Goal: Information Seeking & Learning: Understand process/instructions

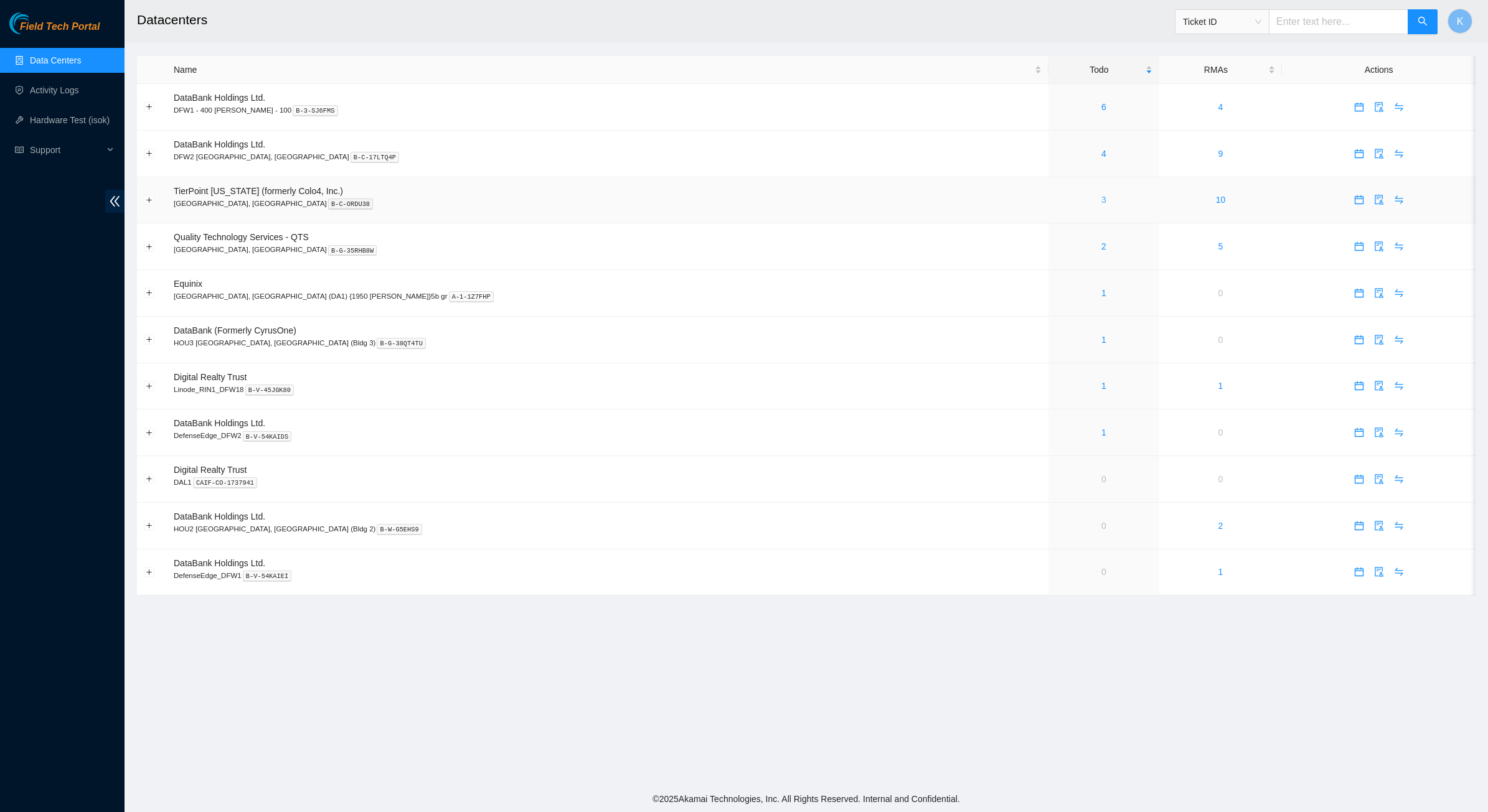
click at [1102, 200] on link "3" at bounding box center [1104, 200] width 5 height 10
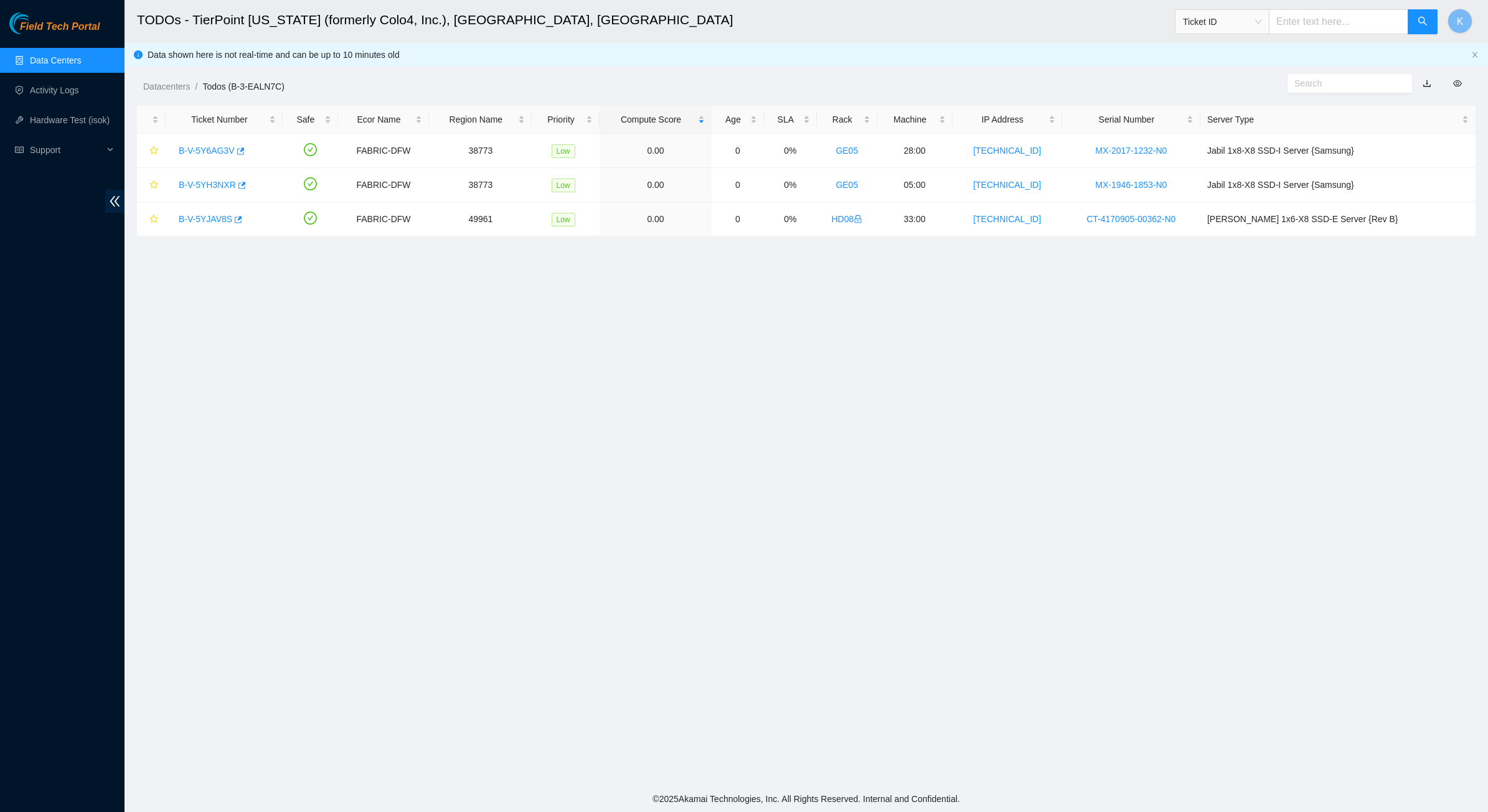
click at [39, 60] on link "Data Centers" at bounding box center [55, 60] width 51 height 10
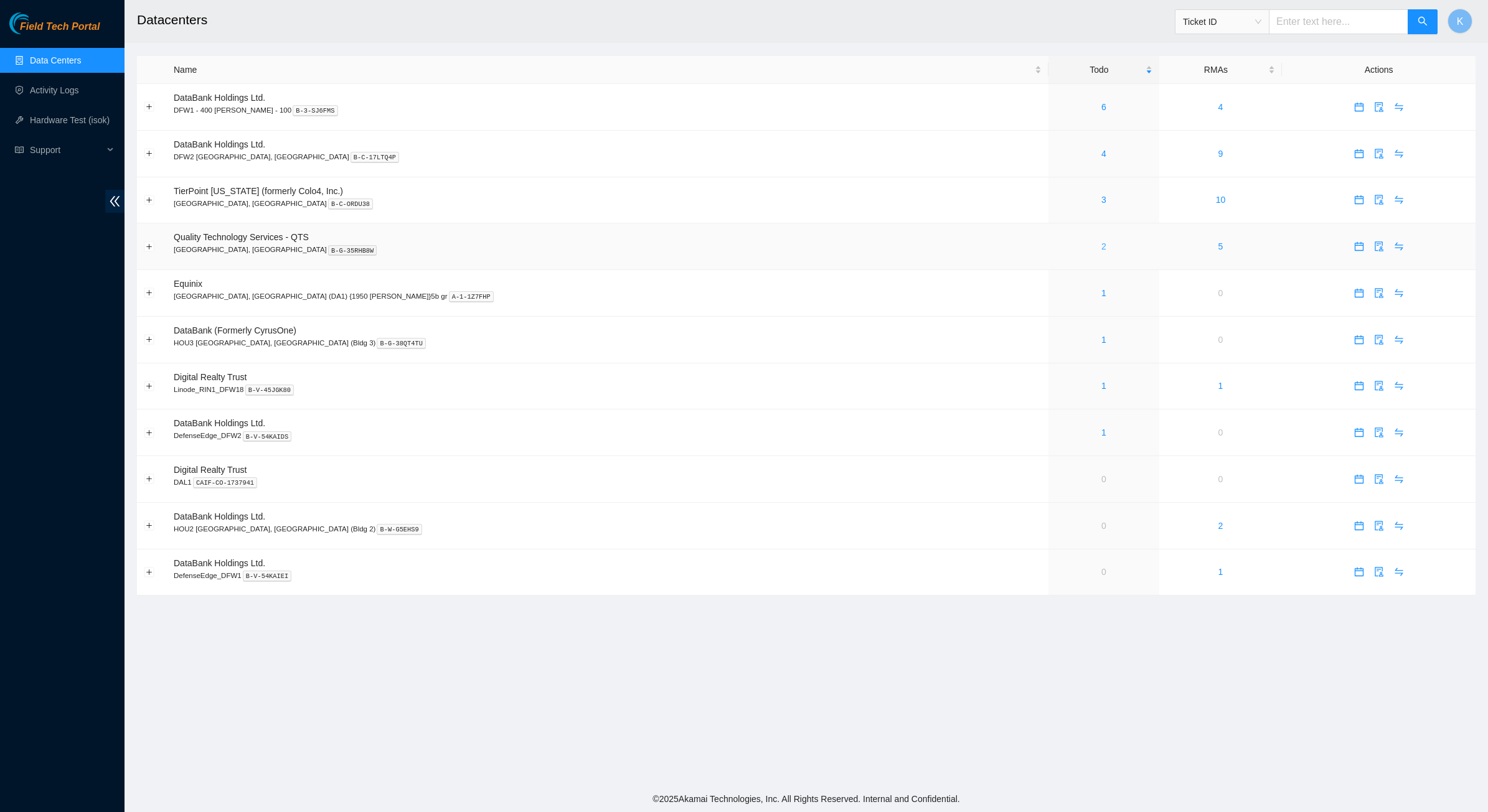
click at [1102, 251] on link "2" at bounding box center [1104, 246] width 5 height 10
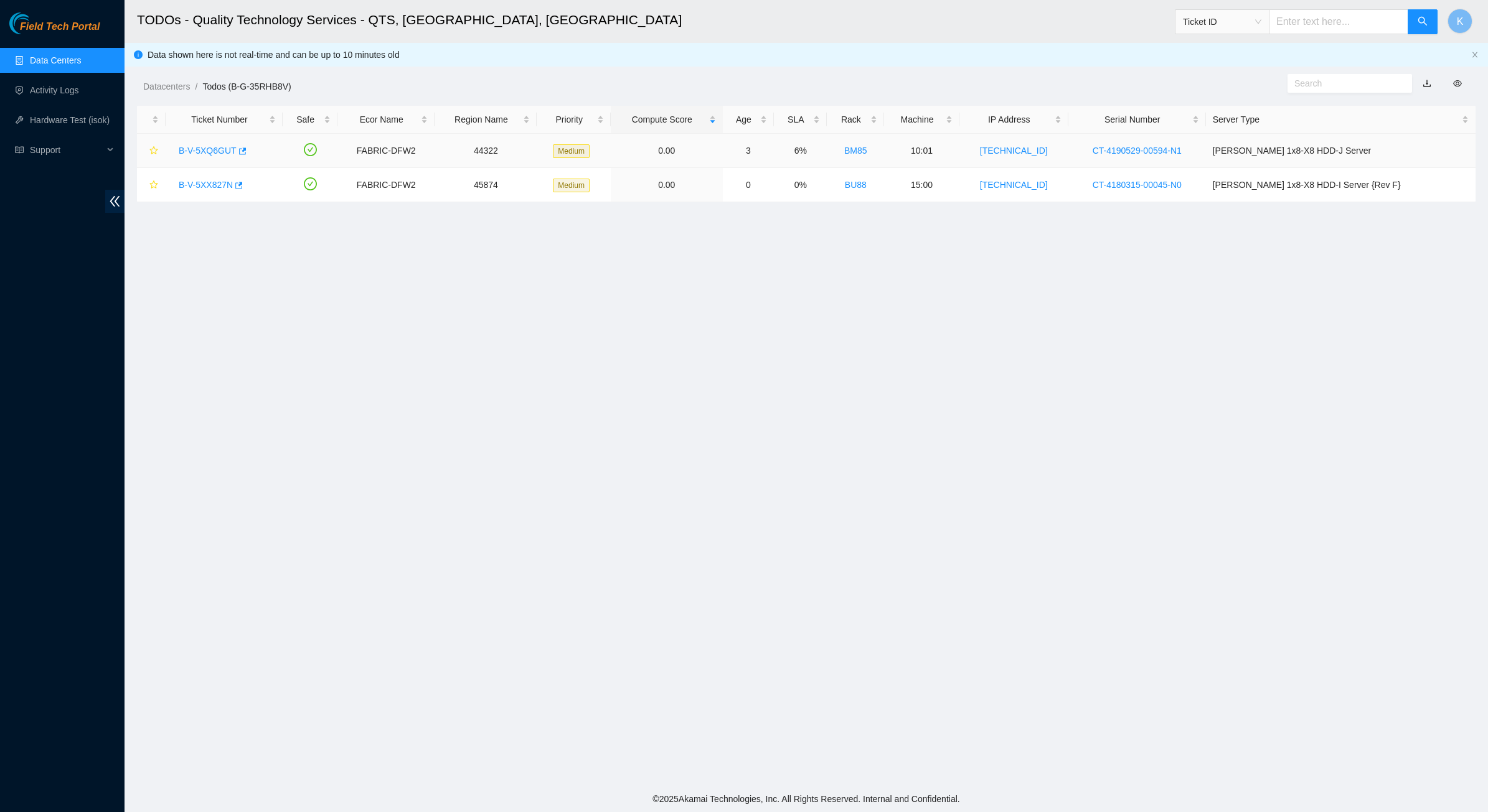
click at [216, 147] on link "B-V-5XQ6GUT" at bounding box center [208, 151] width 58 height 10
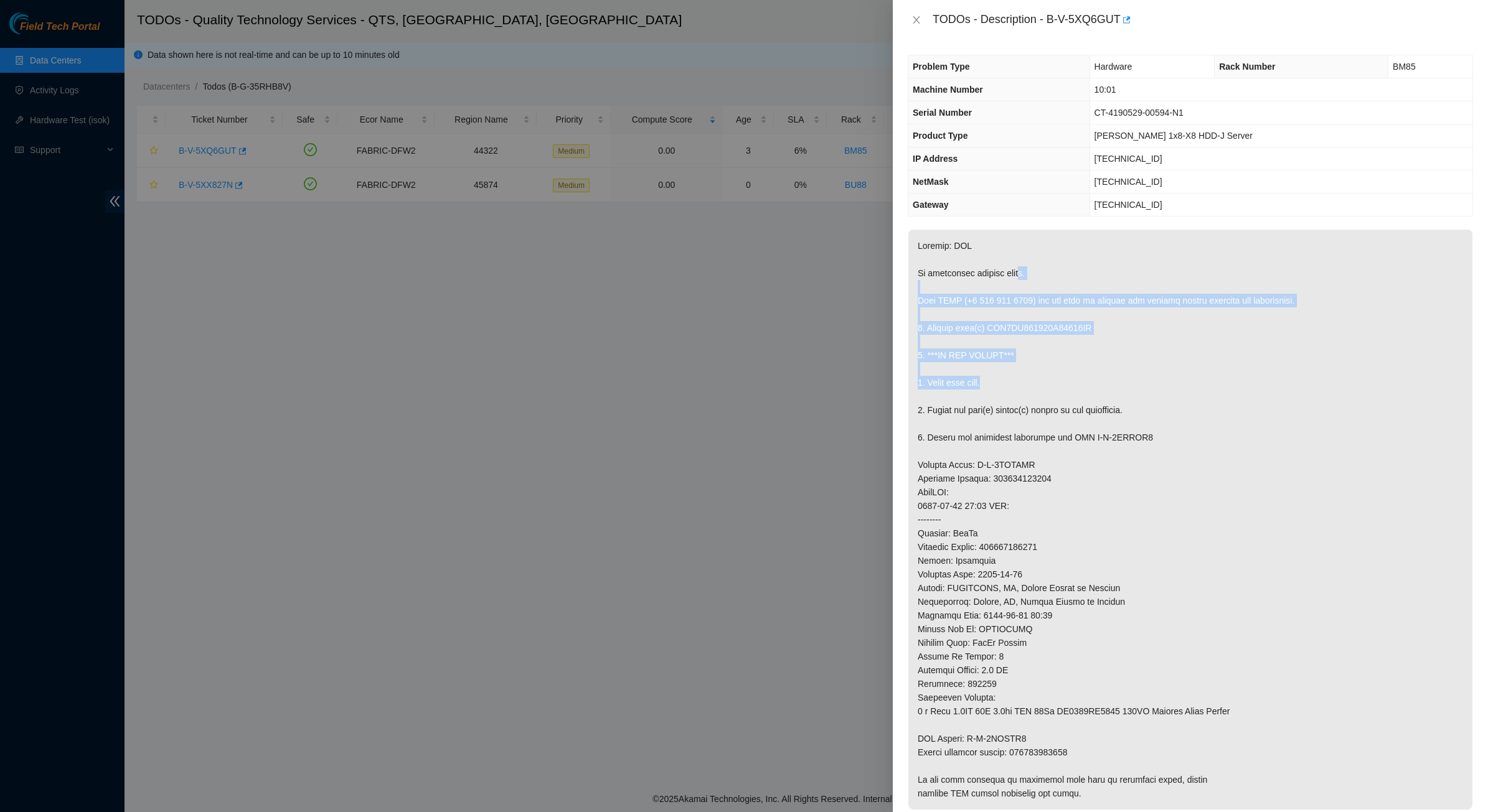
drag, startPoint x: 1024, startPoint y: 277, endPoint x: 1080, endPoint y: 381, distance: 118.1
click at [1080, 381] on p at bounding box center [1190, 519] width 564 height 580
drag, startPoint x: 1080, startPoint y: 381, endPoint x: 1028, endPoint y: 324, distance: 77.2
click at [1028, 324] on p at bounding box center [1190, 519] width 564 height 580
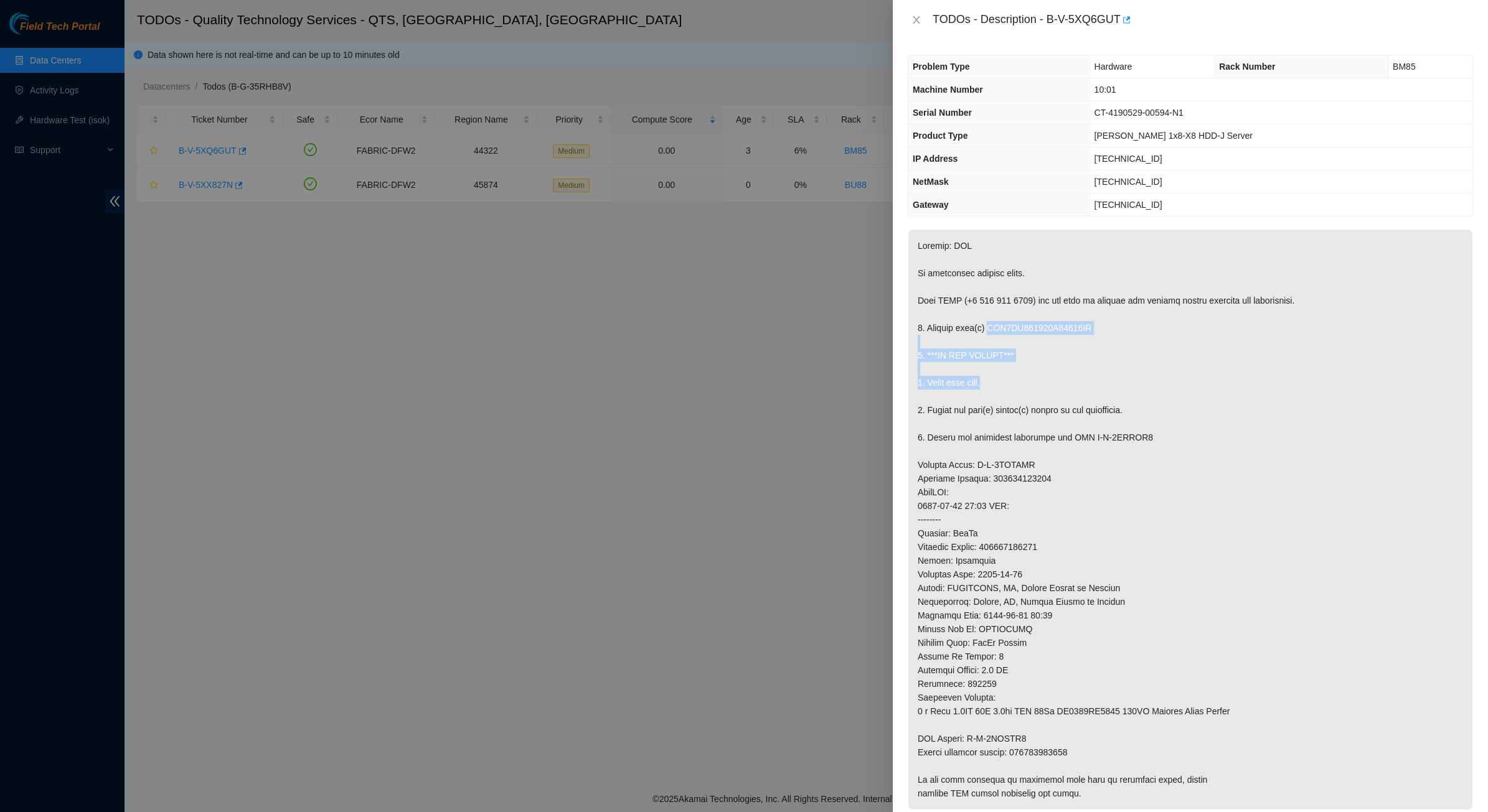
click at [1028, 323] on p at bounding box center [1190, 519] width 564 height 580
drag, startPoint x: 1028, startPoint y: 323, endPoint x: 1063, endPoint y: 411, distance: 94.7
click at [1063, 411] on p at bounding box center [1190, 519] width 564 height 580
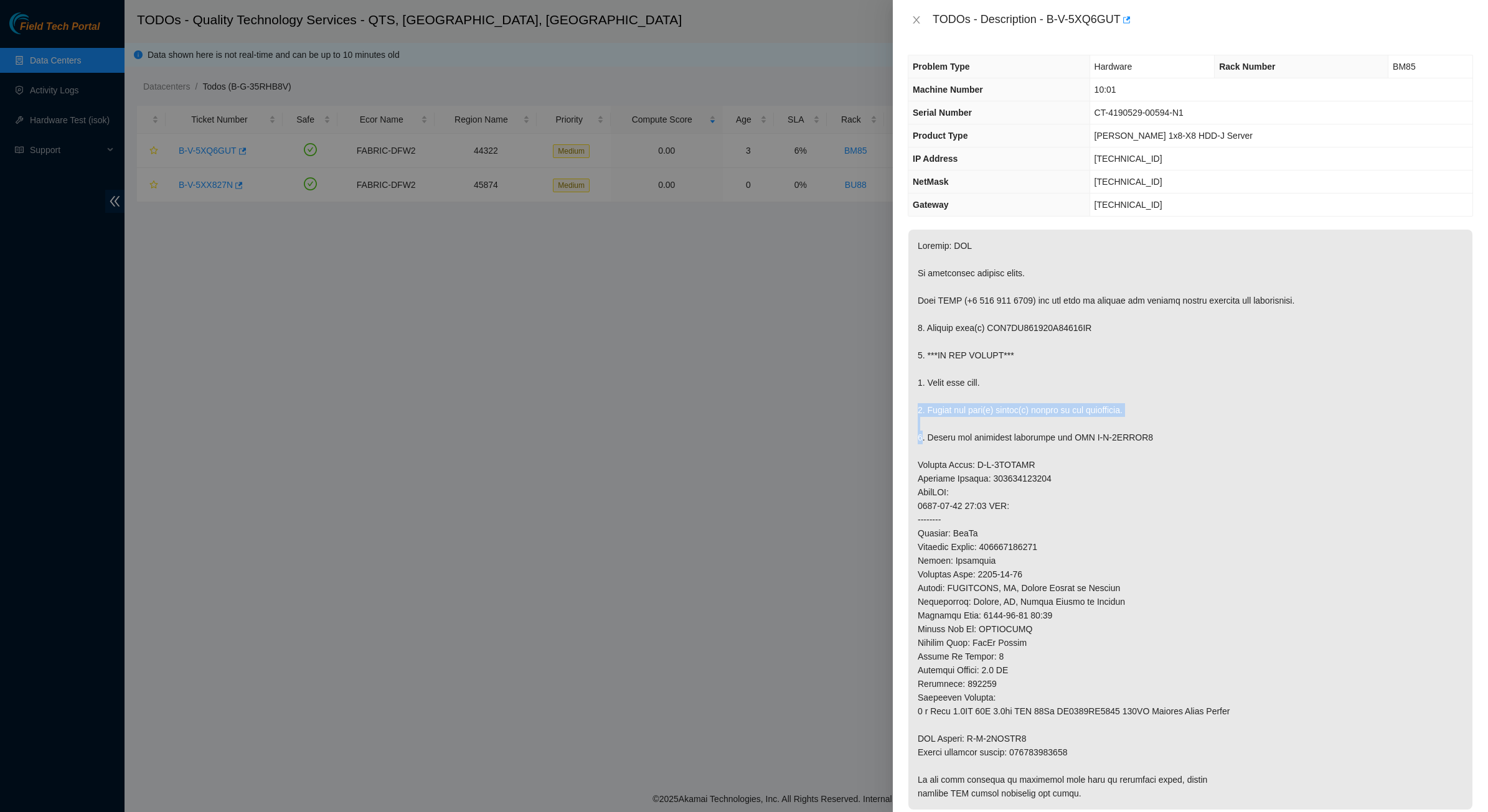
click at [1063, 411] on p at bounding box center [1190, 519] width 564 height 580
click at [1001, 432] on p at bounding box center [1190, 519] width 564 height 580
drag, startPoint x: 1001, startPoint y: 432, endPoint x: 1096, endPoint y: 483, distance: 107.8
click at [1096, 483] on p at bounding box center [1190, 519] width 564 height 580
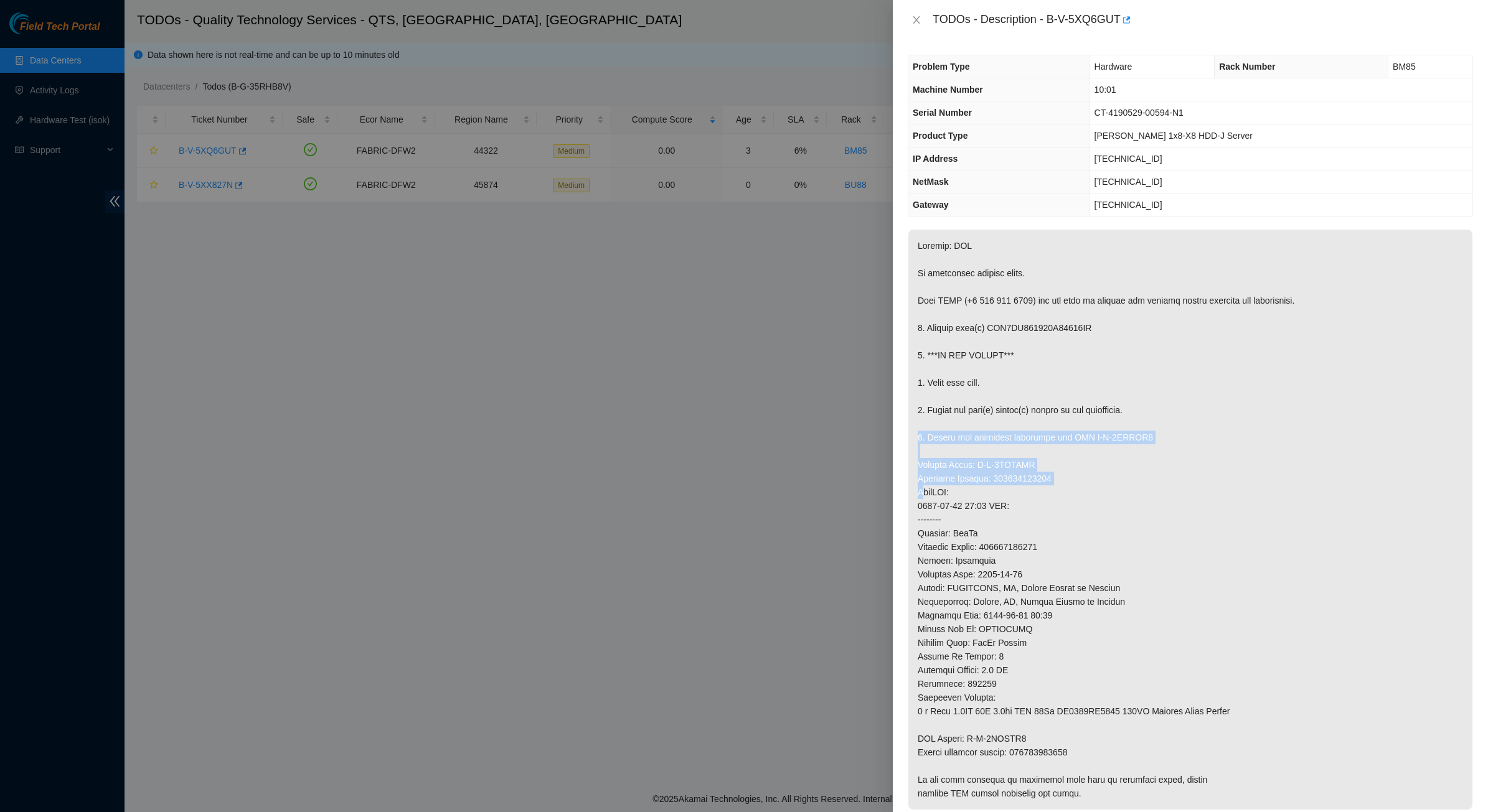
click at [1096, 483] on p at bounding box center [1190, 519] width 564 height 580
drag, startPoint x: 1096, startPoint y: 483, endPoint x: 975, endPoint y: 389, distance: 153.2
click at [976, 390] on p at bounding box center [1190, 519] width 564 height 580
click at [975, 389] on p at bounding box center [1190, 519] width 564 height 580
drag, startPoint x: 975, startPoint y: 389, endPoint x: 1096, endPoint y: 506, distance: 168.3
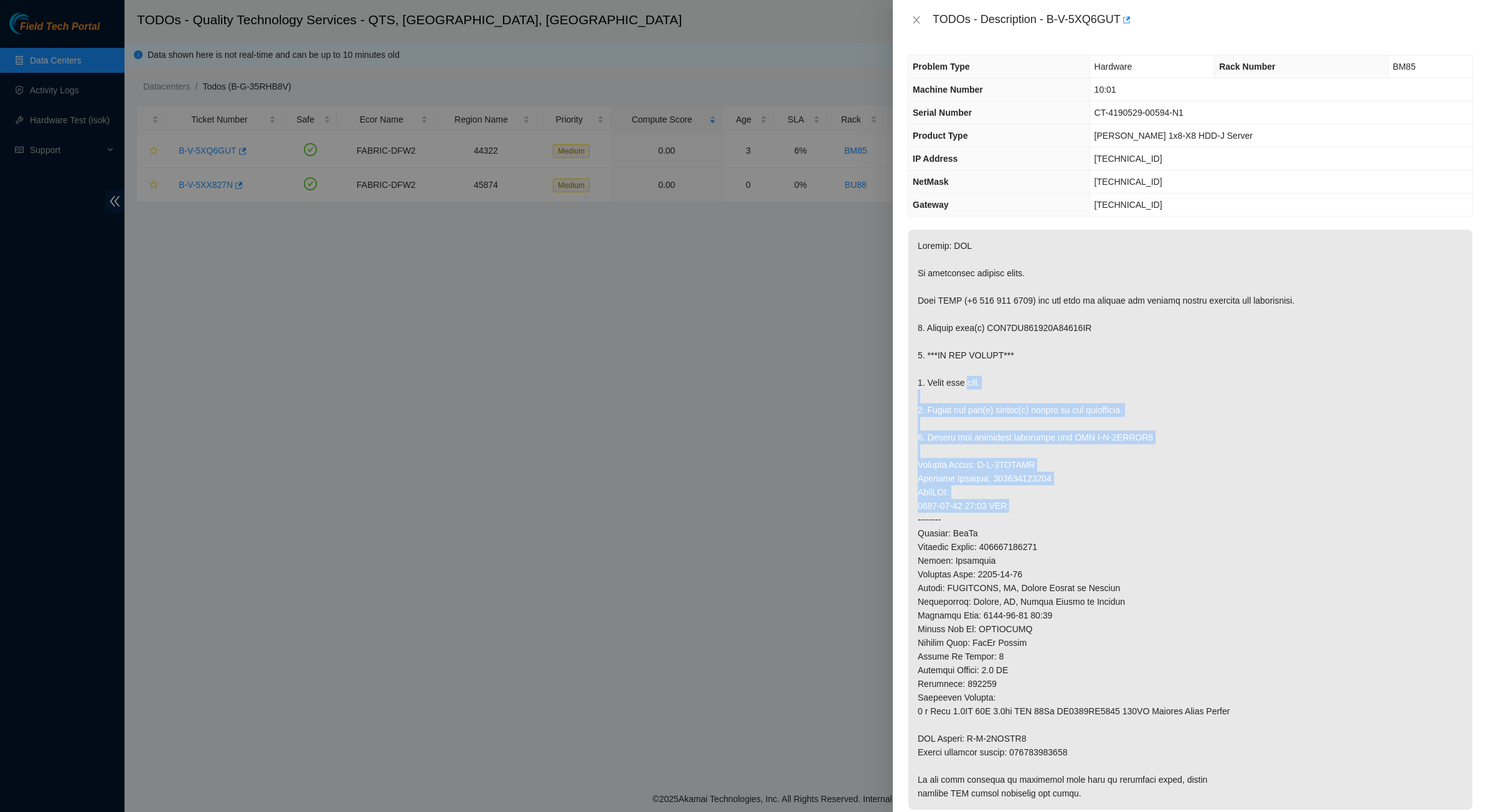
click at [1096, 506] on p at bounding box center [1190, 519] width 564 height 580
drag, startPoint x: 1096, startPoint y: 506, endPoint x: 1022, endPoint y: 424, distance: 110.5
click at [1022, 424] on p at bounding box center [1190, 519] width 564 height 580
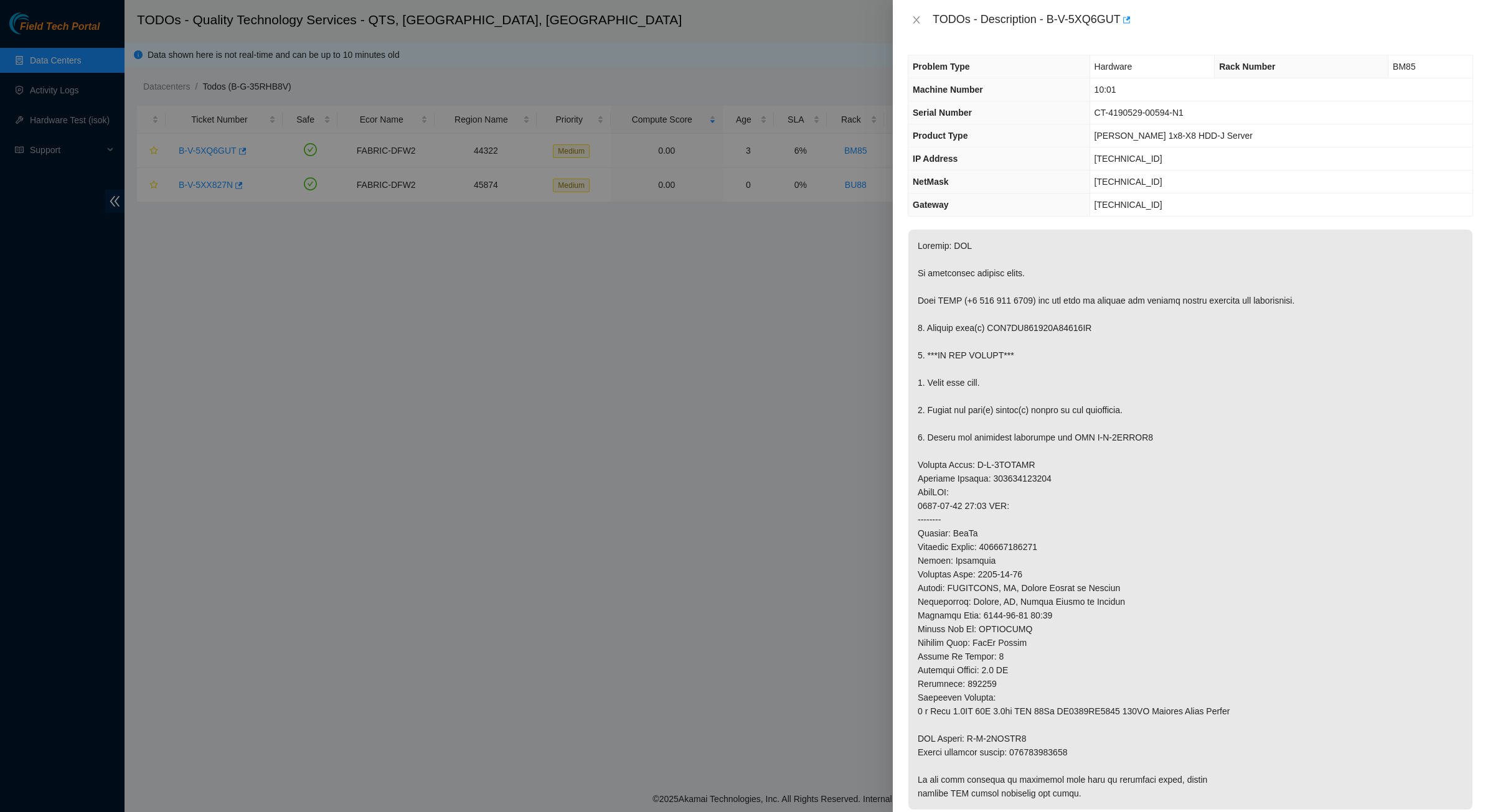
click at [1022, 424] on p at bounding box center [1190, 519] width 564 height 580
drag, startPoint x: 1022, startPoint y: 424, endPoint x: 1068, endPoint y: 486, distance: 77.2
click at [1068, 486] on p at bounding box center [1190, 519] width 564 height 580
drag, startPoint x: 1068, startPoint y: 486, endPoint x: 1012, endPoint y: 402, distance: 101.0
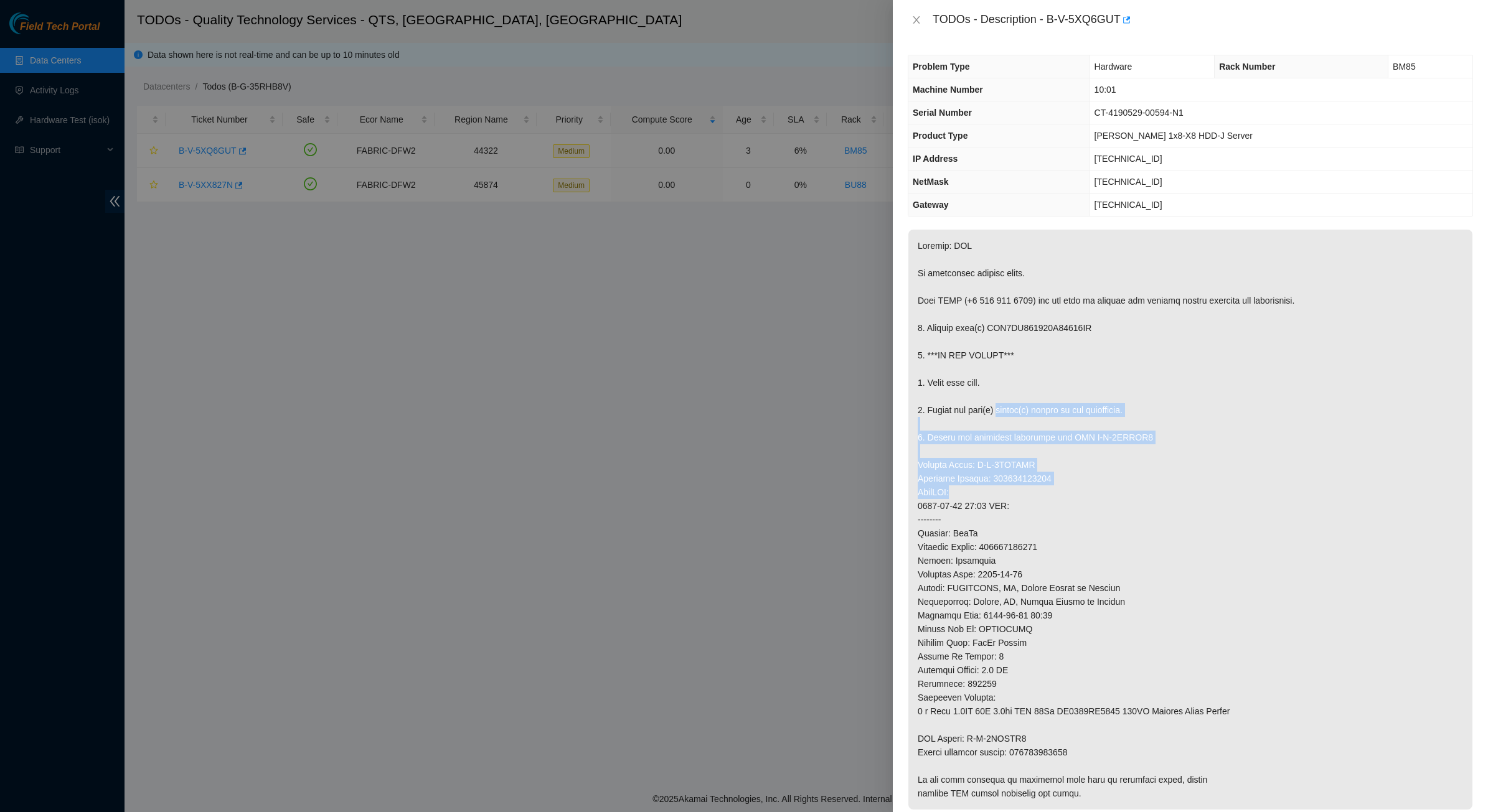
click at [1013, 403] on p at bounding box center [1190, 519] width 564 height 580
click at [1012, 402] on p at bounding box center [1190, 519] width 564 height 580
drag, startPoint x: 1011, startPoint y: 402, endPoint x: 1102, endPoint y: 576, distance: 196.4
click at [1102, 576] on p at bounding box center [1190, 519] width 564 height 580
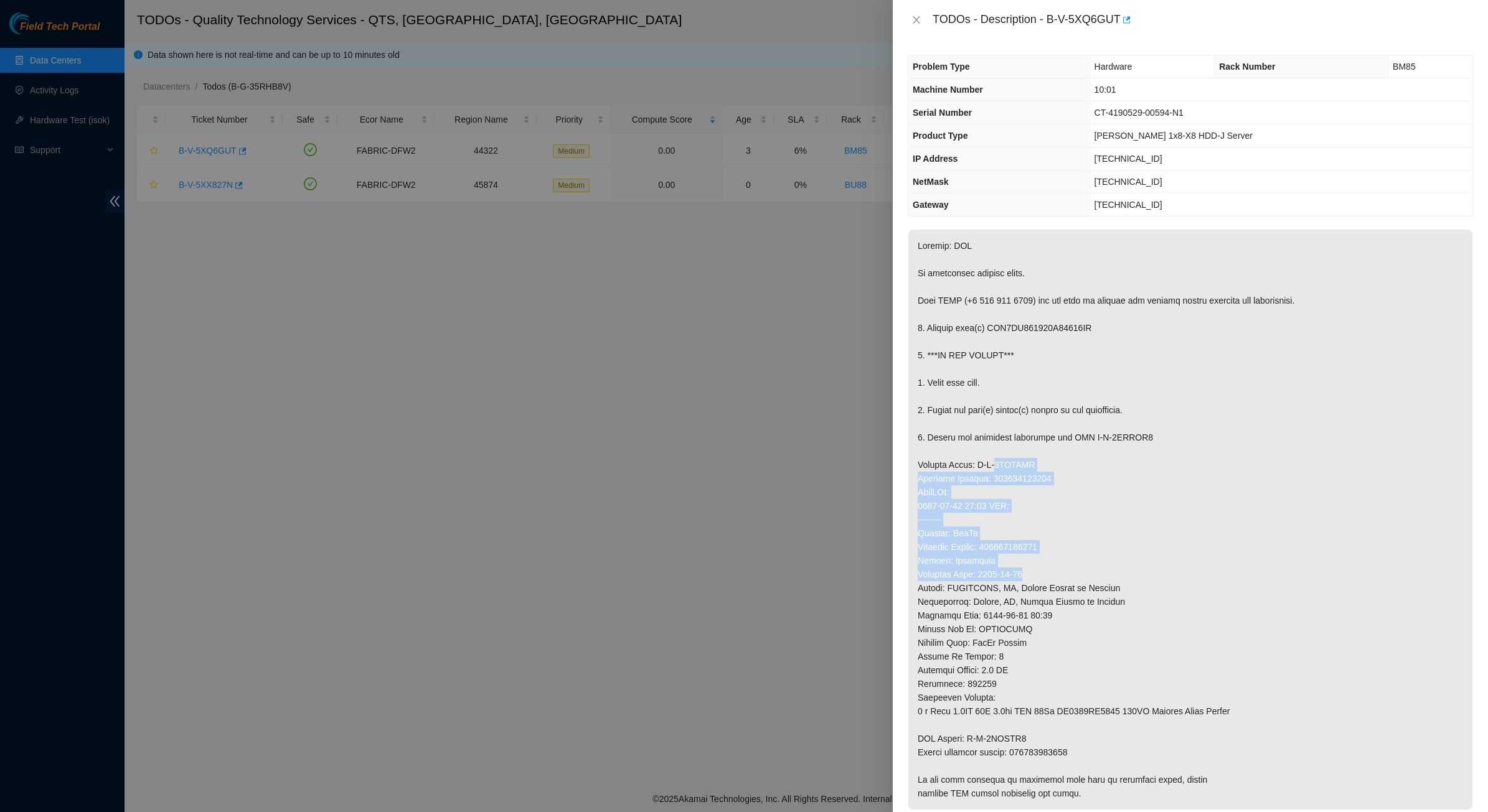
drag, startPoint x: 1102, startPoint y: 576, endPoint x: 1011, endPoint y: 469, distance: 140.5
click at [1011, 469] on p at bounding box center [1190, 519] width 564 height 580
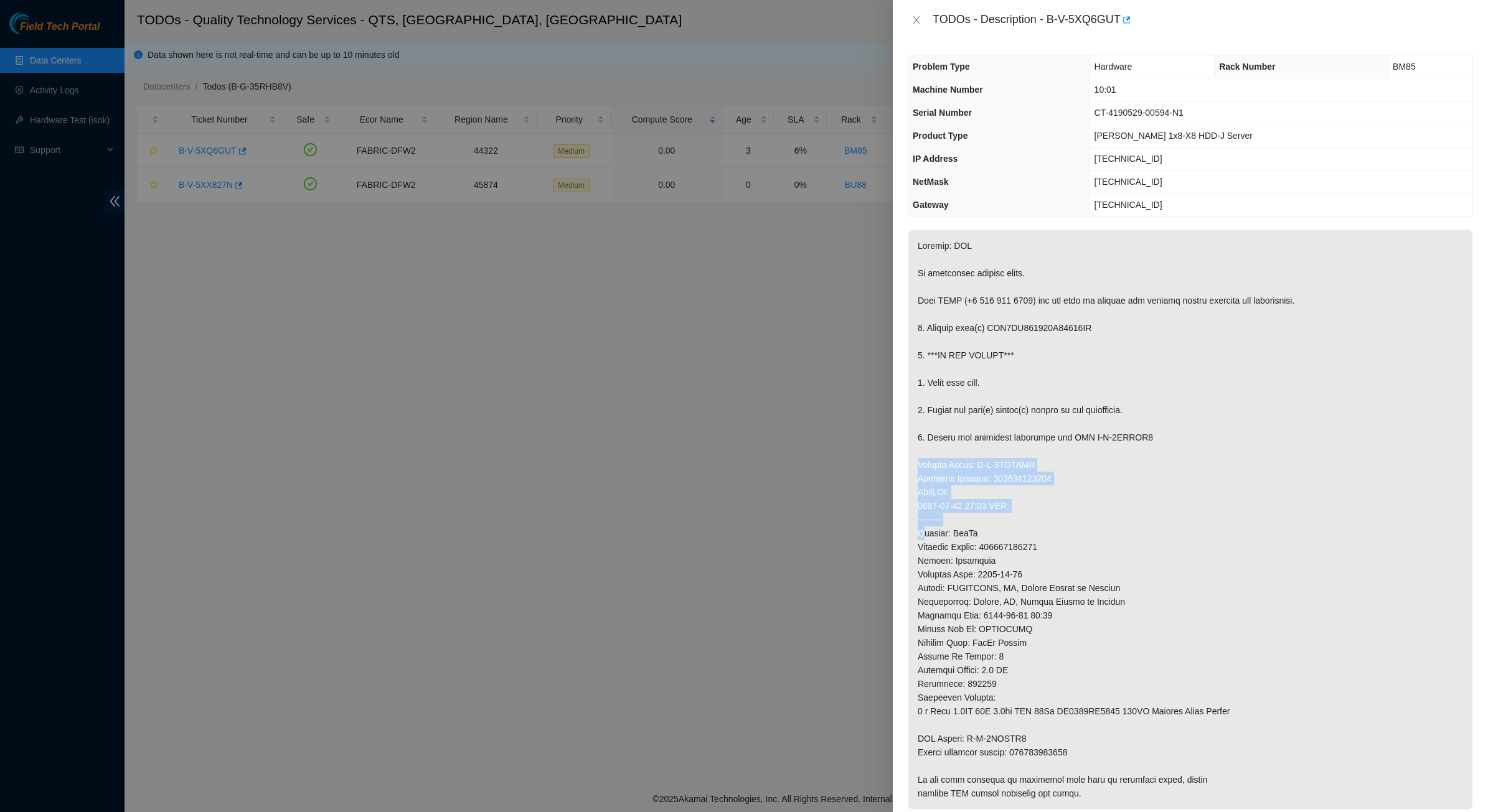
drag, startPoint x: 1011, startPoint y: 469, endPoint x: 1029, endPoint y: 515, distance: 49.4
click at [1029, 515] on p at bounding box center [1190, 519] width 564 height 580
drag, startPoint x: 1029, startPoint y: 515, endPoint x: 1010, endPoint y: 479, distance: 40.7
click at [1010, 479] on p at bounding box center [1190, 519] width 564 height 580
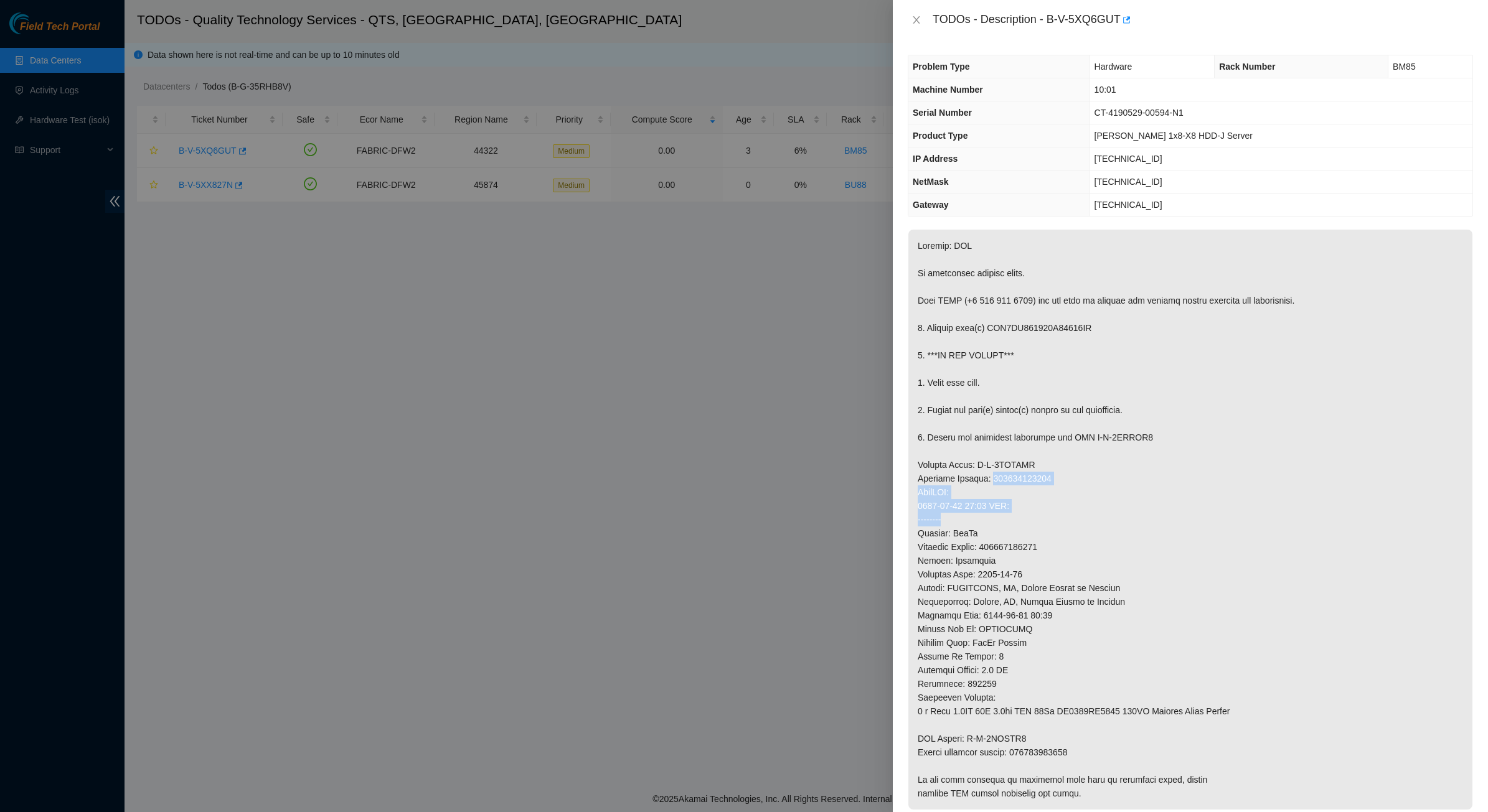
click at [1010, 479] on p at bounding box center [1190, 519] width 564 height 580
drag, startPoint x: 1010, startPoint y: 479, endPoint x: 1071, endPoint y: 585, distance: 122.3
click at [1071, 585] on p at bounding box center [1190, 519] width 564 height 580
click at [916, 19] on icon "close" at bounding box center [916, 20] width 7 height 7
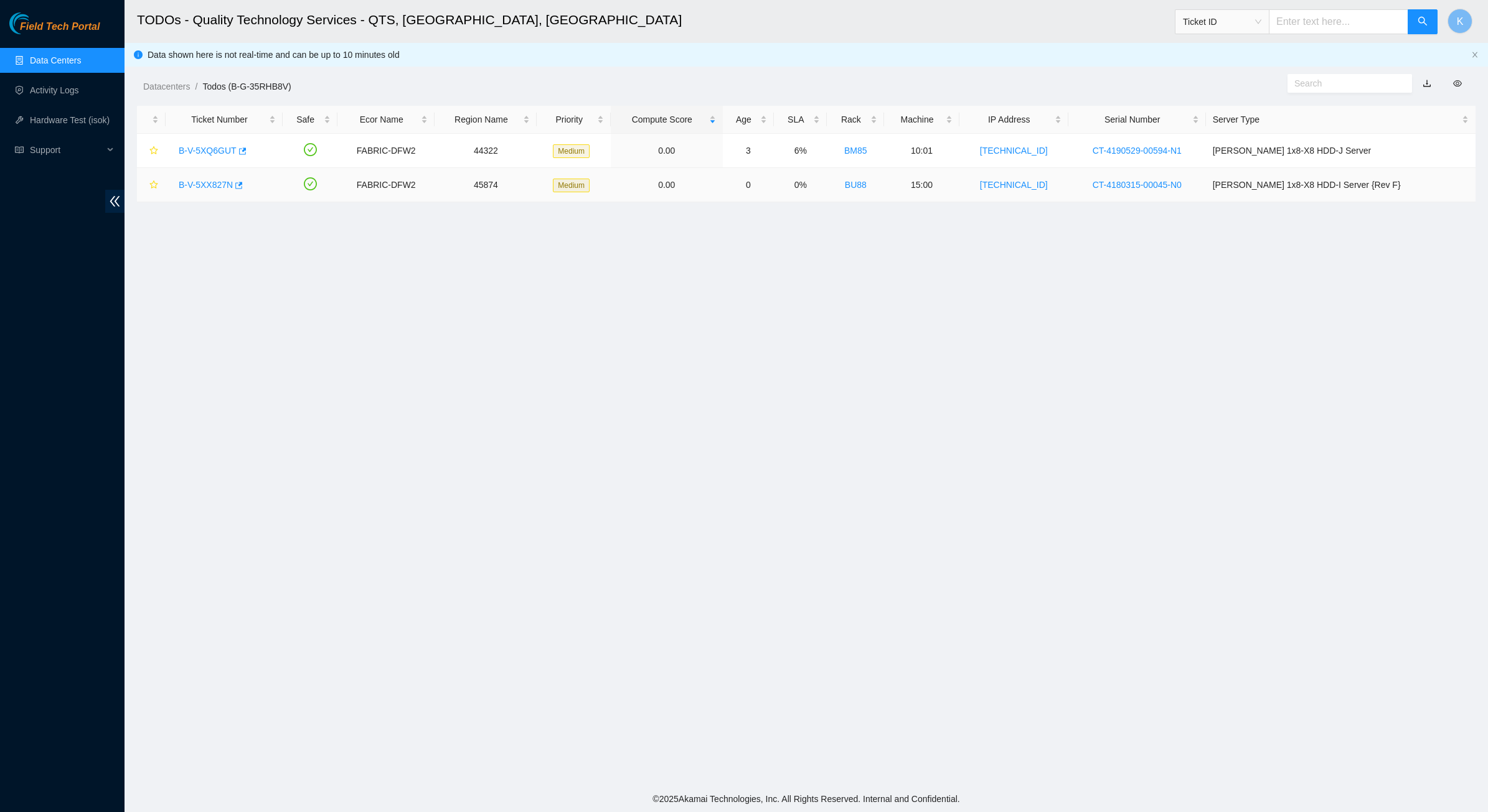
click at [190, 177] on div "B-V-5XX827N" at bounding box center [224, 185] width 103 height 20
click at [193, 190] on link "B-V-5XX827N" at bounding box center [206, 185] width 54 height 10
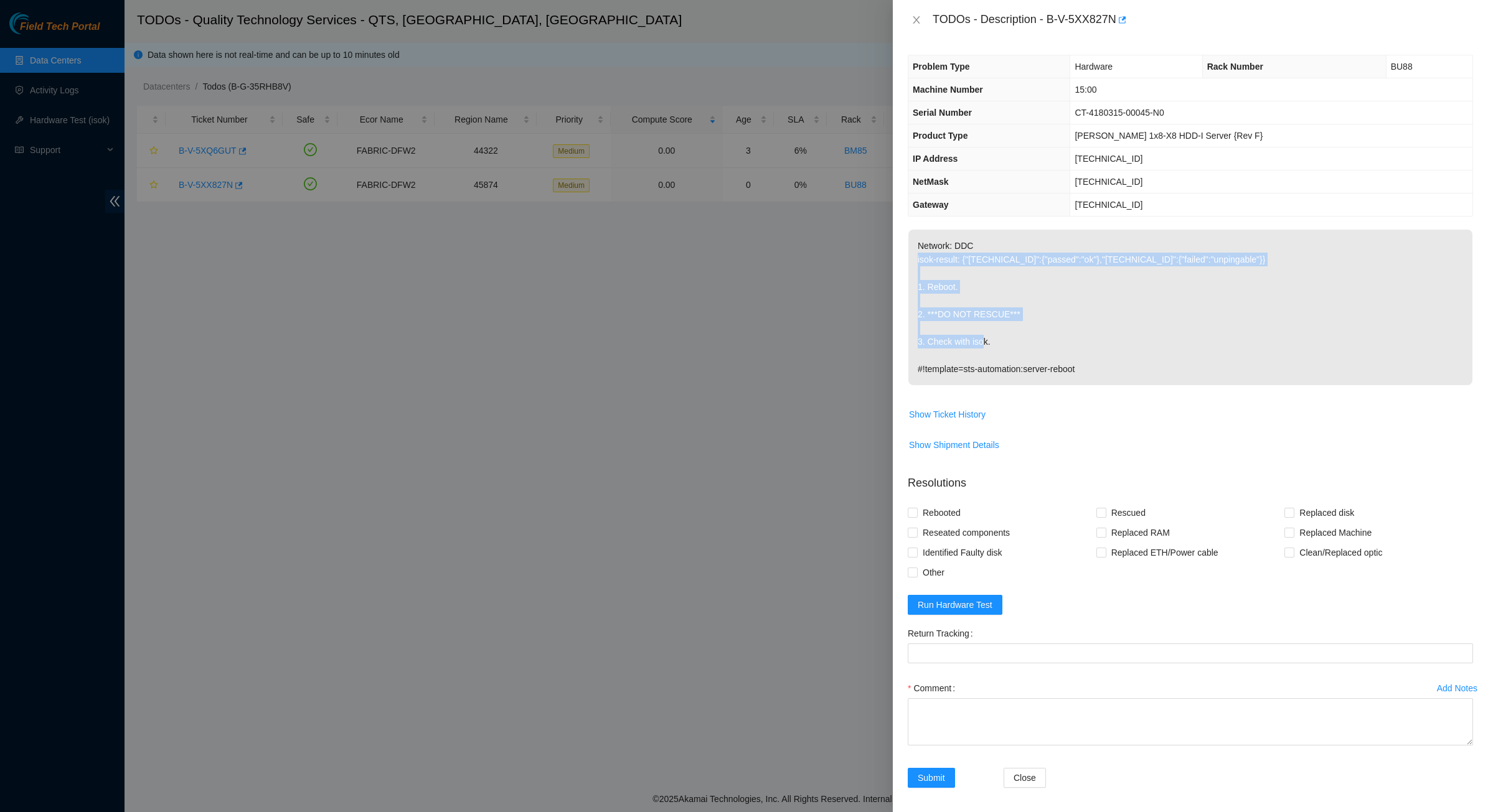
drag, startPoint x: 1076, startPoint y: 241, endPoint x: 1094, endPoint y: 349, distance: 109.5
click at [1094, 346] on p "Network: DDC isok-result: {"[TECHNICAL_ID]":{"passed":"ok"},"[TECHNICAL_ID]":{"…" at bounding box center [1190, 307] width 564 height 155
click at [1094, 353] on p "Network: DDC isok-result: {"[TECHNICAL_ID]":{"passed":"ok"},"[TECHNICAL_ID]":{"…" at bounding box center [1190, 307] width 564 height 155
drag, startPoint x: 1104, startPoint y: 378, endPoint x: 970, endPoint y: 244, distance: 189.5
click at [973, 246] on p "Network: DDC isok-result: {"[TECHNICAL_ID]":{"passed":"ok"},"[TECHNICAL_ID]":{"…" at bounding box center [1190, 307] width 564 height 155
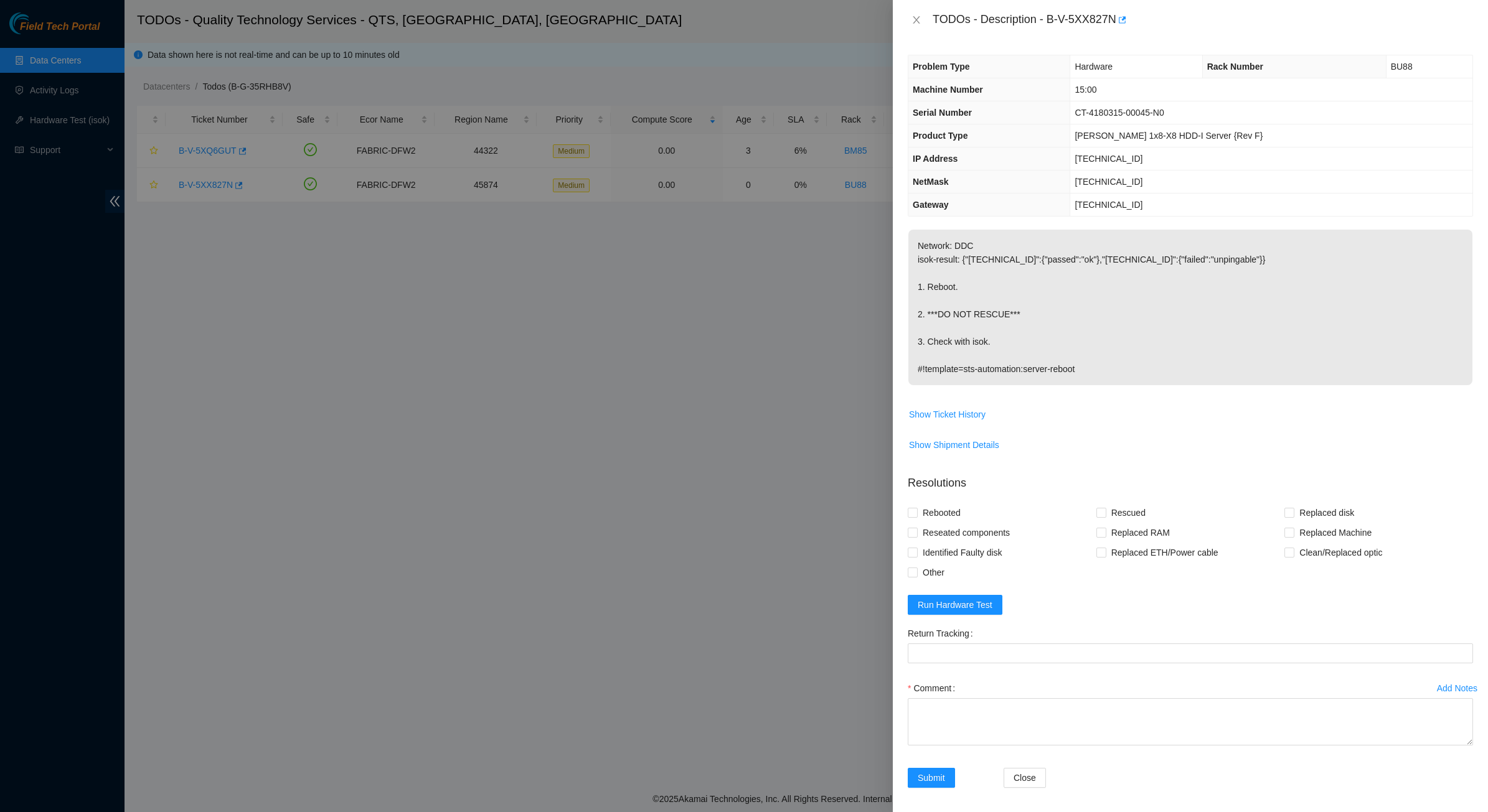
click at [970, 244] on p "Network: DDC isok-result: {"[TECHNICAL_ID]":{"passed":"ok"},"[TECHNICAL_ID]":{"…" at bounding box center [1190, 307] width 564 height 155
drag, startPoint x: 968, startPoint y: 243, endPoint x: 1029, endPoint y: 275, distance: 68.9
click at [1029, 275] on p "Network: DDC isok-result: {"[TECHNICAL_ID]":{"passed":"ok"},"[TECHNICAL_ID]":{"…" at bounding box center [1190, 307] width 564 height 155
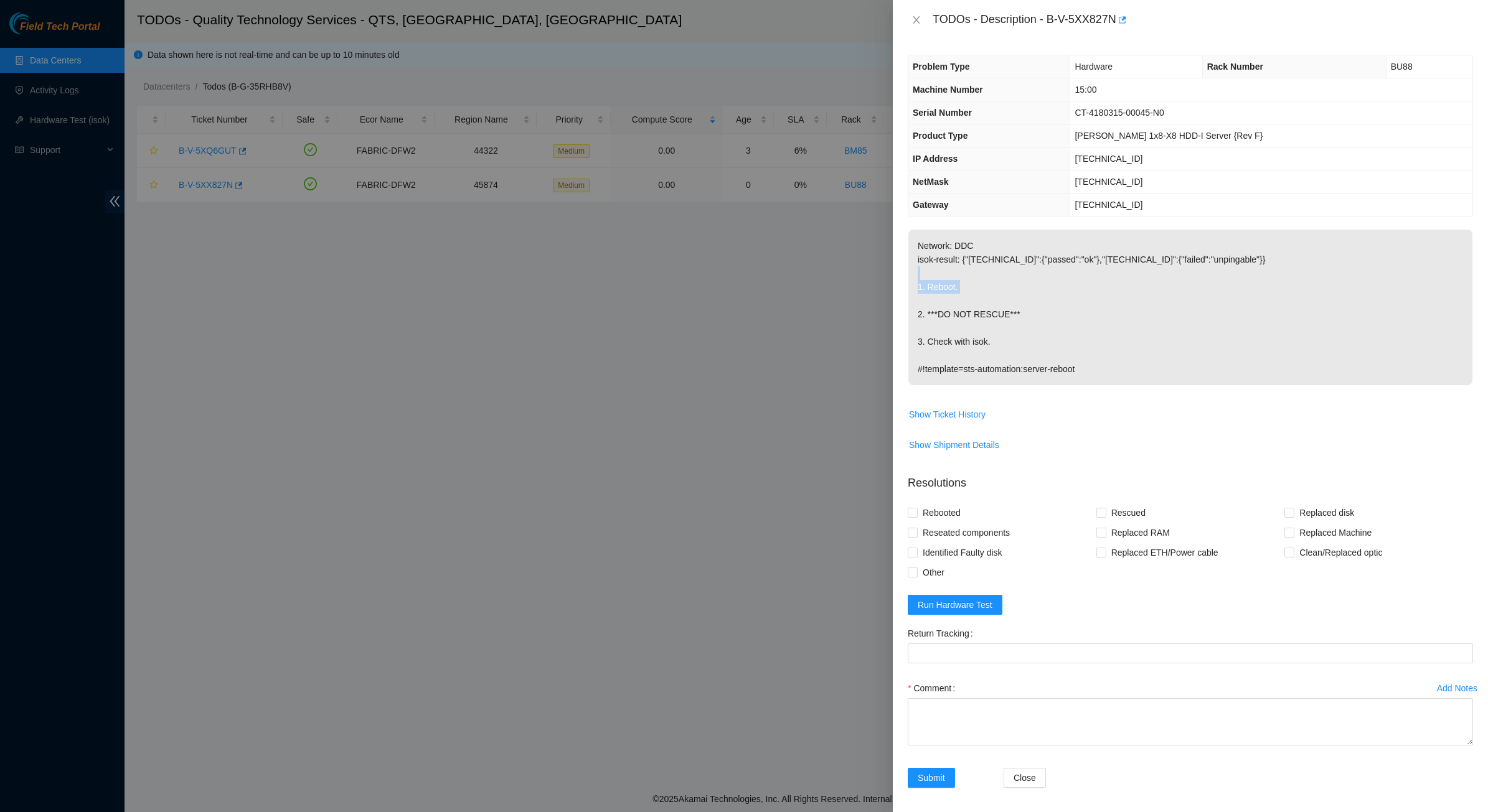
click at [1029, 275] on p "Network: DDC isok-result: {"[TECHNICAL_ID]":{"passed":"ok"},"[TECHNICAL_ID]":{"…" at bounding box center [1190, 307] width 564 height 155
click at [1022, 270] on p "Network: DDC isok-result: {"[TECHNICAL_ID]":{"passed":"ok"},"[TECHNICAL_ID]":{"…" at bounding box center [1190, 307] width 564 height 155
click at [1022, 270] on p "Network: DDC isok-result: {"[TECHNICAL_ID]":{"passed":"ok"},"[TECHNICAL_ID]":{"…" at bounding box center [1190, 307] width 564 height 155
click at [1021, 268] on p "Network: DDC isok-result: {"[TECHNICAL_ID]":{"passed":"ok"},"[TECHNICAL_ID]":{"…" at bounding box center [1190, 307] width 564 height 155
drag, startPoint x: 1013, startPoint y: 255, endPoint x: 988, endPoint y: 245, distance: 26.9
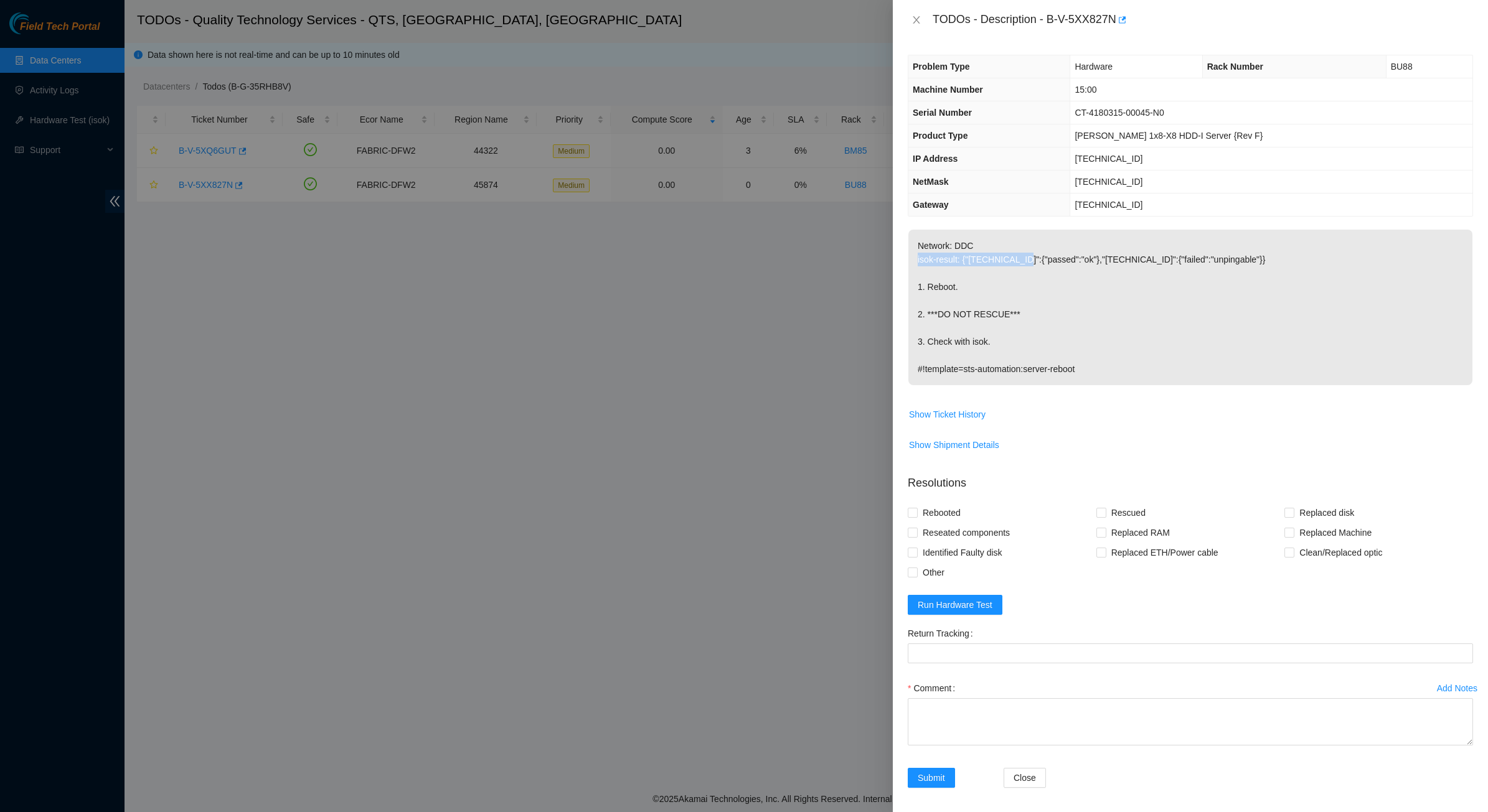
click at [993, 247] on p "Network: DDC isok-result: {"[TECHNICAL_ID]":{"passed":"ok"},"[TECHNICAL_ID]":{"…" at bounding box center [1190, 307] width 564 height 155
click at [988, 245] on p "Network: DDC isok-result: {"[TECHNICAL_ID]":{"passed":"ok"},"[TECHNICAL_ID]":{"…" at bounding box center [1190, 307] width 564 height 155
drag, startPoint x: 988, startPoint y: 245, endPoint x: 1065, endPoint y: 308, distance: 99.5
click at [1065, 308] on p "Network: DDC isok-result: {"[TECHNICAL_ID]":{"passed":"ok"},"[TECHNICAL_ID]":{"…" at bounding box center [1190, 307] width 564 height 155
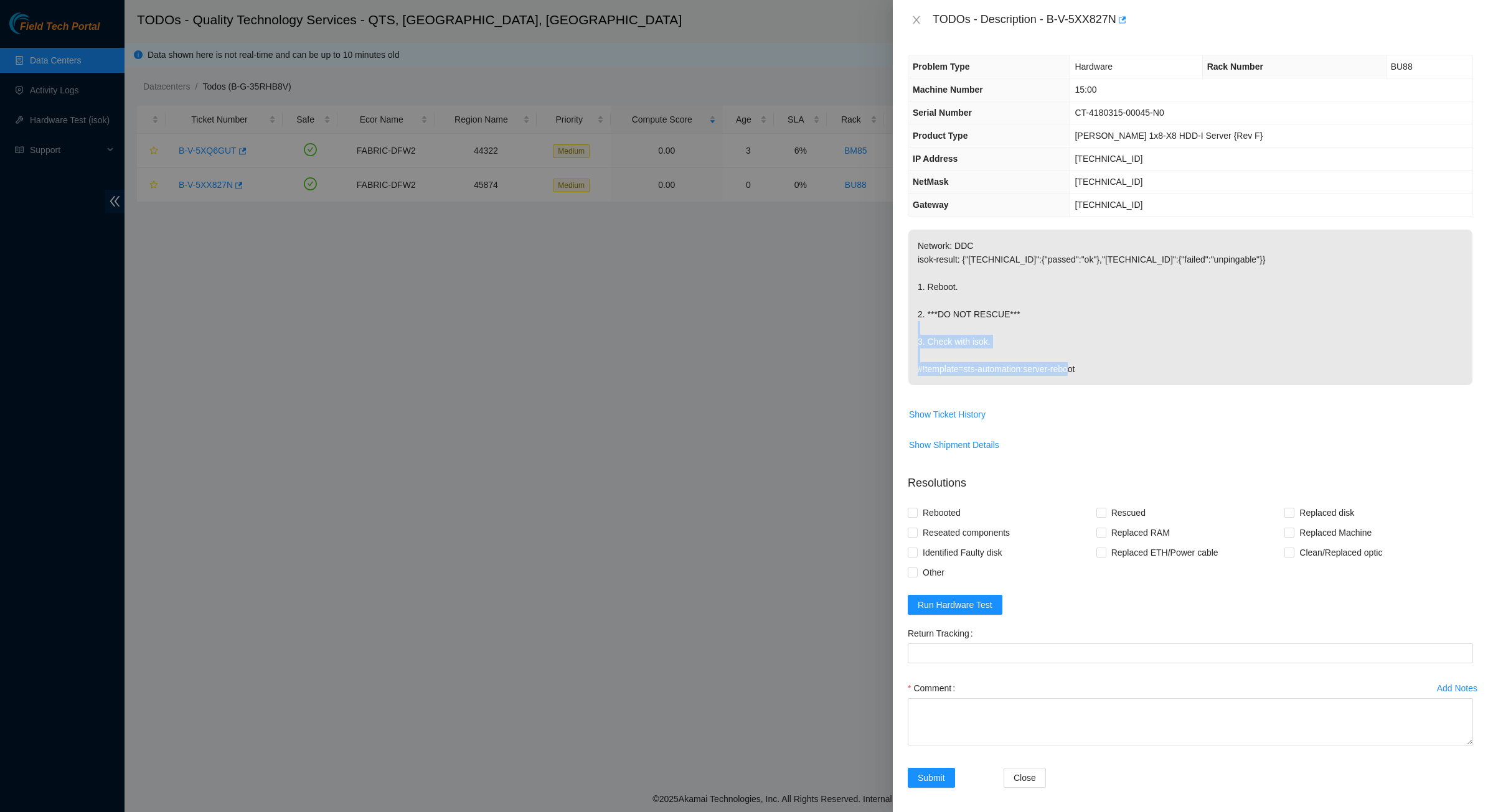
drag, startPoint x: 1065, startPoint y: 308, endPoint x: 1152, endPoint y: 396, distance: 123.7
click at [1152, 396] on td "Network: DDC isok-result: {"[TECHNICAL_ID]":{"passed":"ok"},"[TECHNICAL_ID]":{"…" at bounding box center [1190, 316] width 565 height 175
drag, startPoint x: 1056, startPoint y: 326, endPoint x: 1047, endPoint y: 319, distance: 11.4
click at [1050, 321] on span "Network: DDC isok-result: {"[TECHNICAL_ID]":{"passed":"ok"},"[TECHNICAL_ID]":{"…" at bounding box center [1190, 312] width 564 height 165
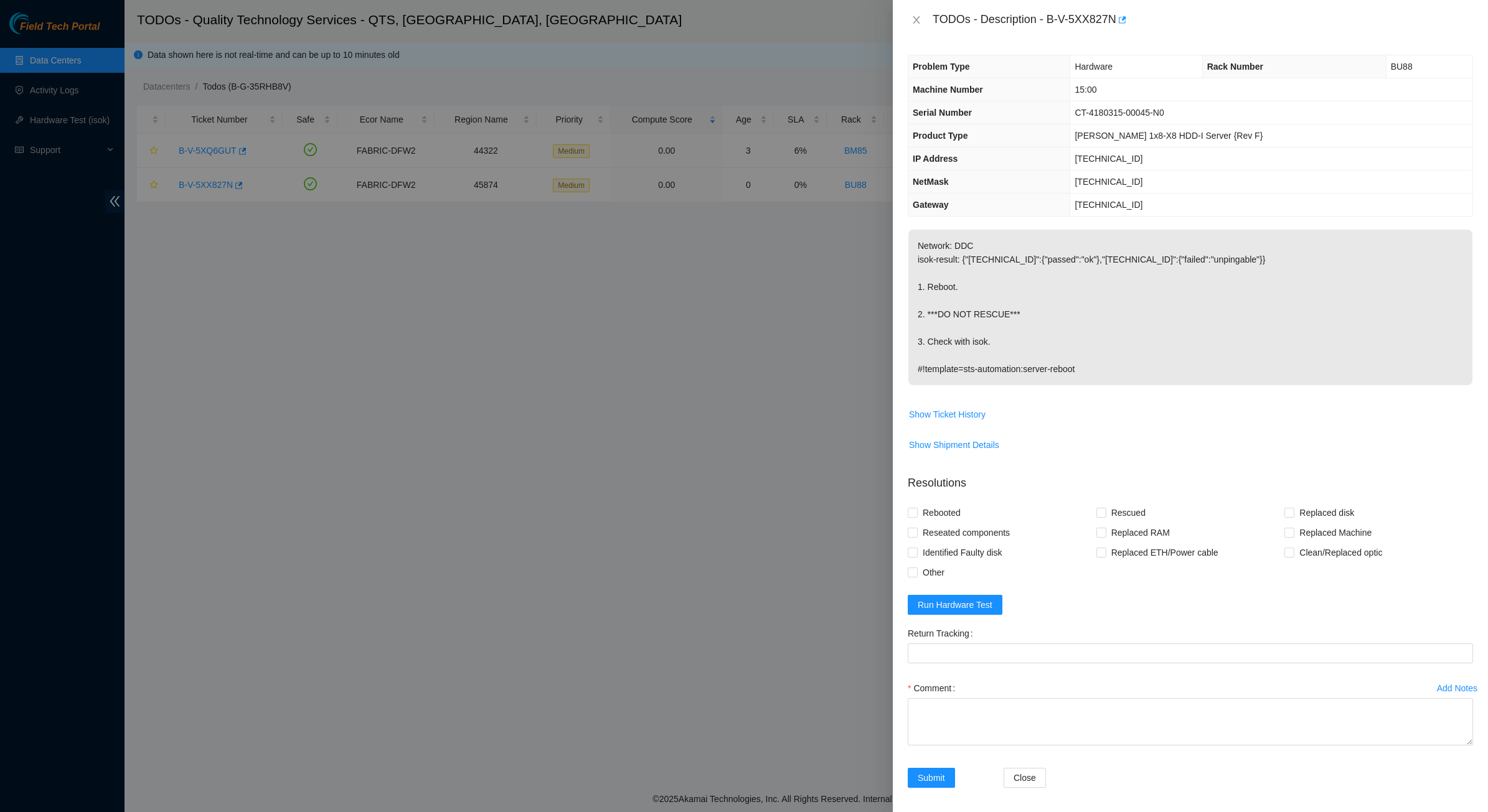
drag, startPoint x: 1047, startPoint y: 319, endPoint x: 928, endPoint y: 31, distance: 311.6
click at [1046, 318] on p "Network: DDC isok-result: {"[TECHNICAL_ID]":{"passed":"ok"},"[TECHNICAL_ID]":{"…" at bounding box center [1190, 307] width 564 height 155
click at [917, 24] on icon "close" at bounding box center [916, 20] width 10 height 10
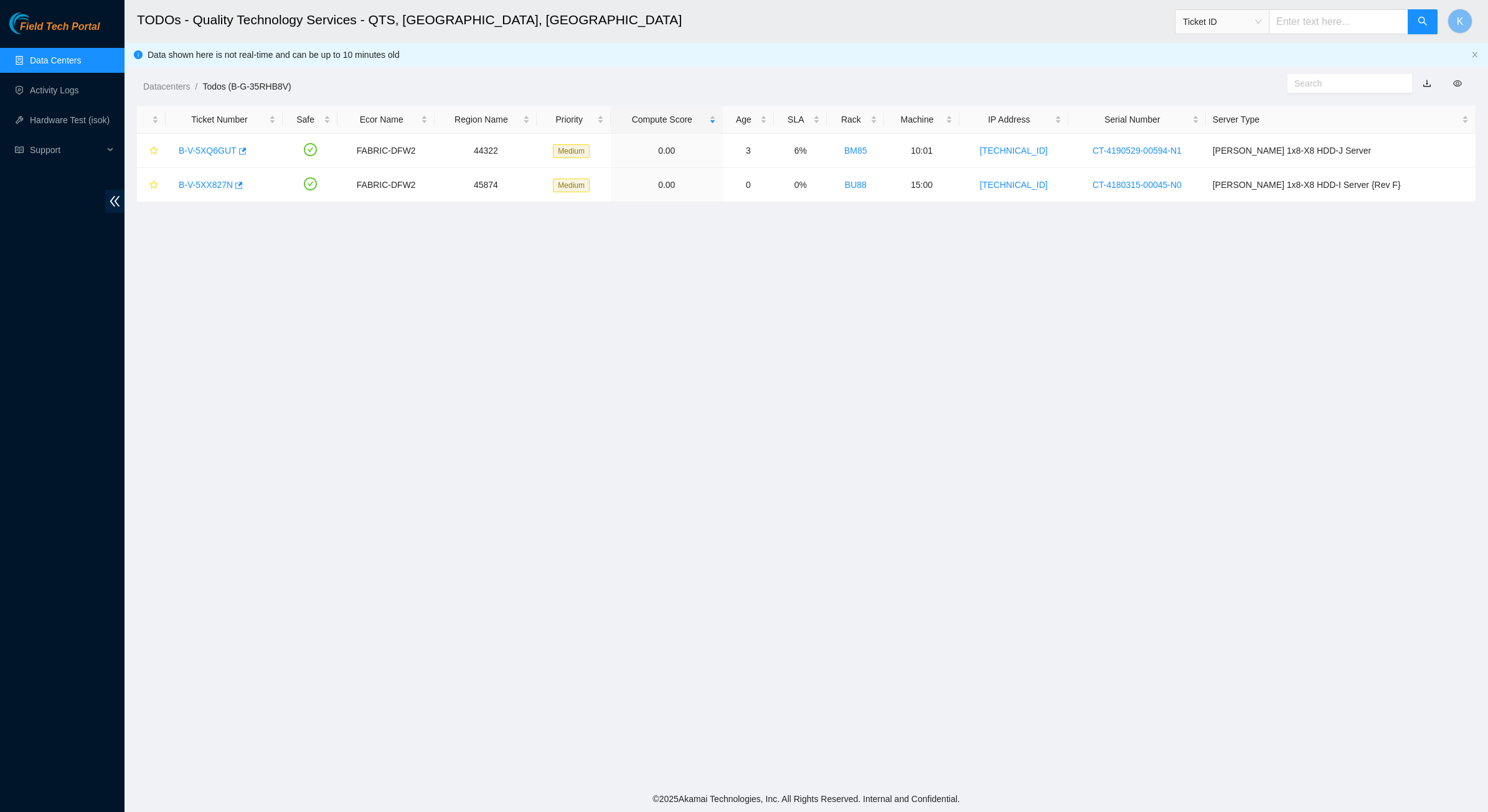
click at [344, 428] on main "TODOs - Quality Technology Services - QTS, [GEOGRAPHIC_DATA], [GEOGRAPHIC_DATA]…" at bounding box center [806, 393] width 1363 height 786
click at [74, 59] on link "Data Centers" at bounding box center [55, 60] width 51 height 10
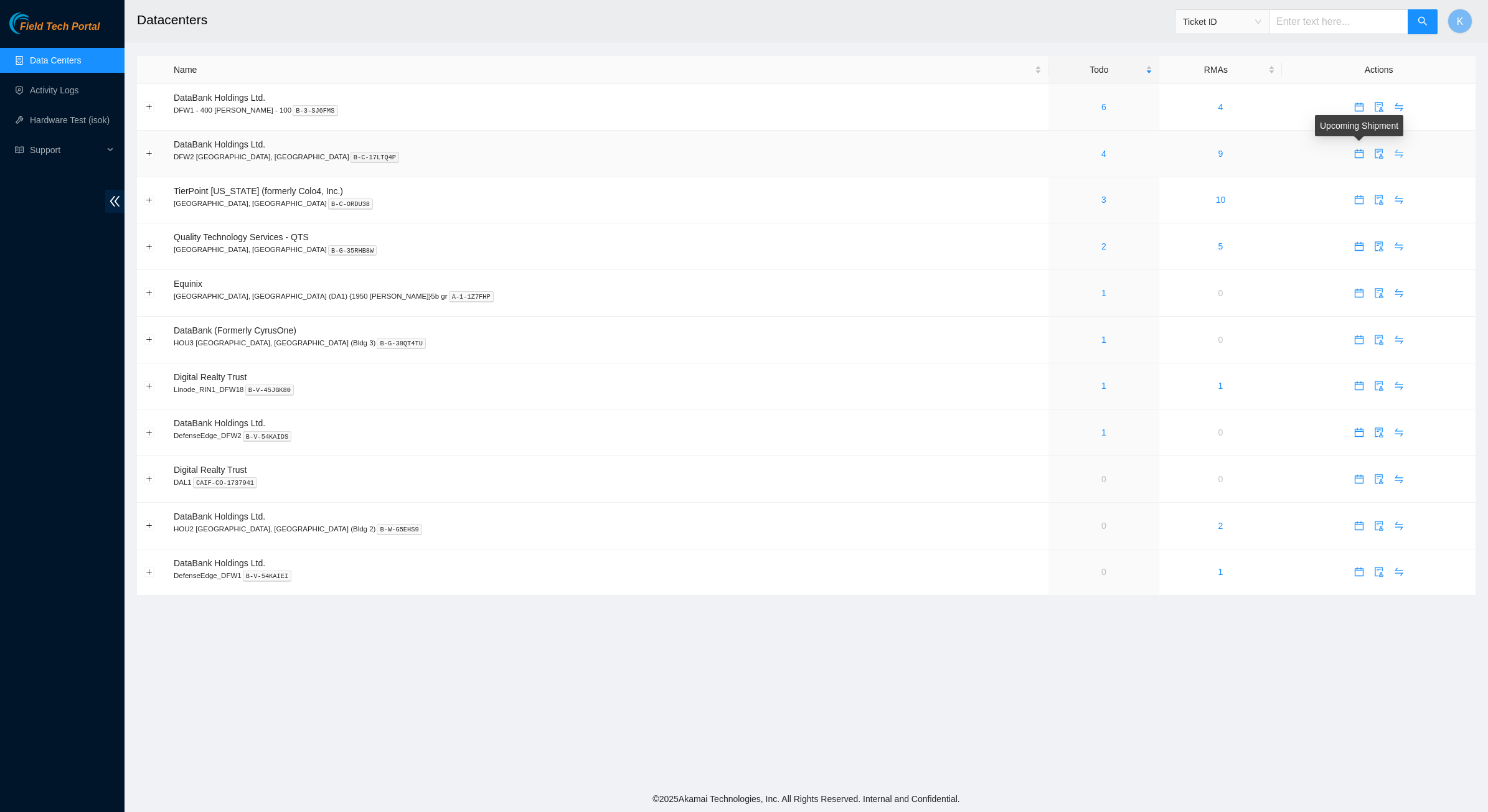
click at [1394, 153] on icon "swap" at bounding box center [1398, 153] width 8 height 8
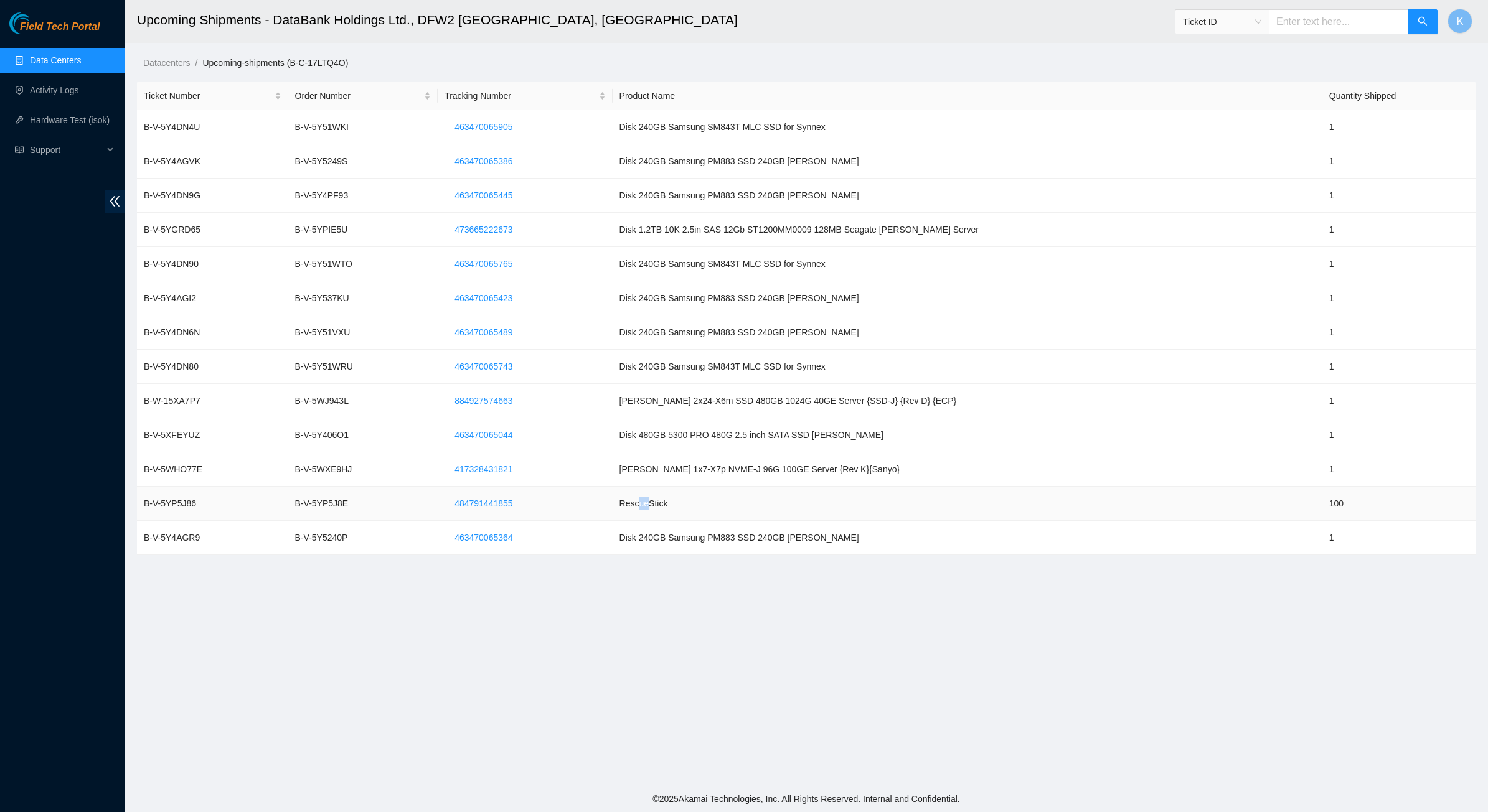
drag, startPoint x: 686, startPoint y: 505, endPoint x: 698, endPoint y: 504, distance: 12.0
click at [698, 504] on td "RescueStick" at bounding box center [968, 504] width 710 height 34
click at [701, 504] on td "RescueStick" at bounding box center [968, 504] width 710 height 34
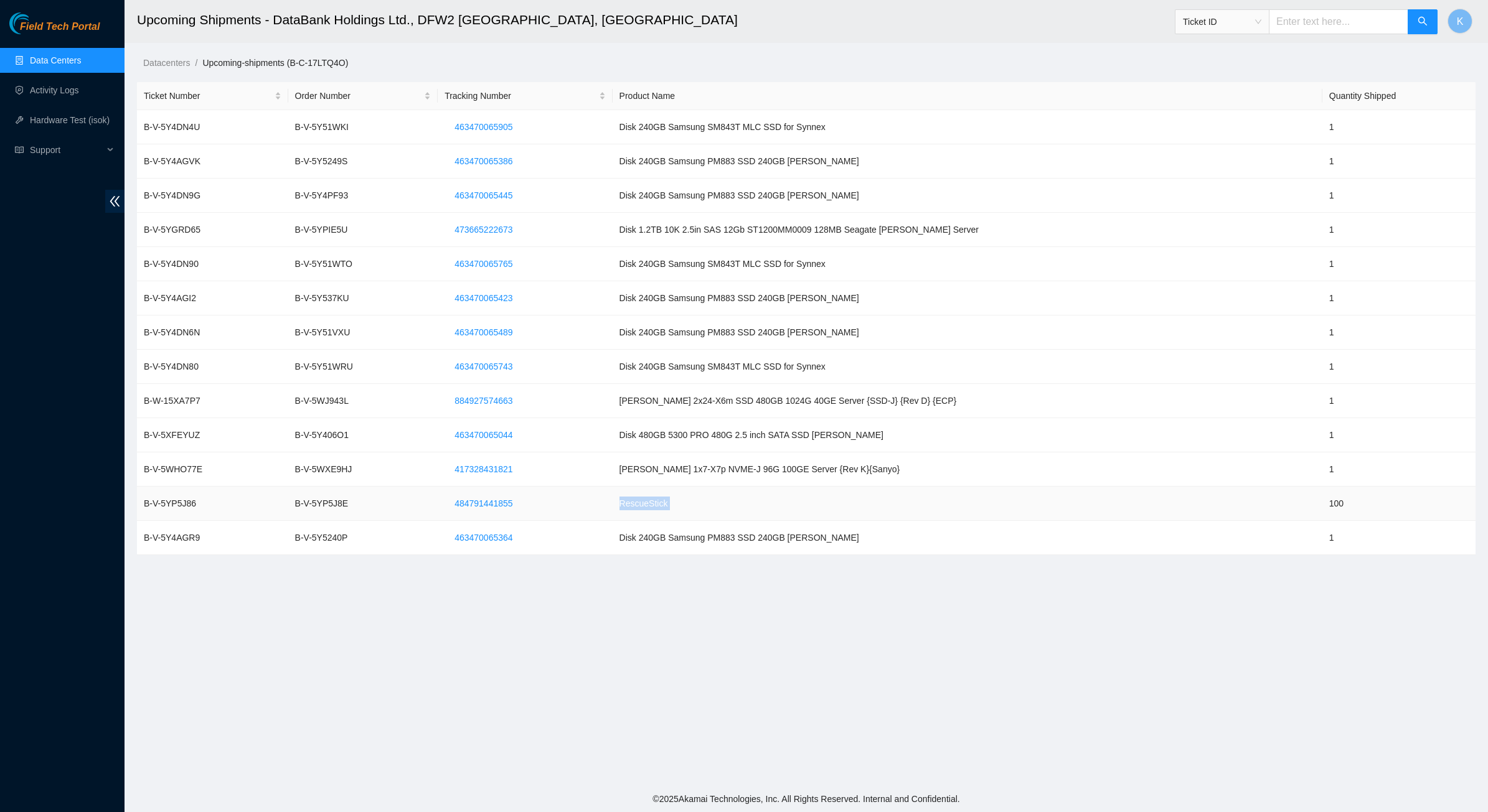
click at [711, 521] on td "RescueStick" at bounding box center [968, 504] width 710 height 34
click at [734, 540] on td "Disk 240GB Samsung PM883 SSD 240GB [PERSON_NAME]" at bounding box center [968, 538] width 710 height 34
click at [817, 583] on main "Upcoming Shipments - DataBank Holdings Ltd., DFW2 [GEOGRAPHIC_DATA], [GEOGRAPHI…" at bounding box center [806, 393] width 1363 height 786
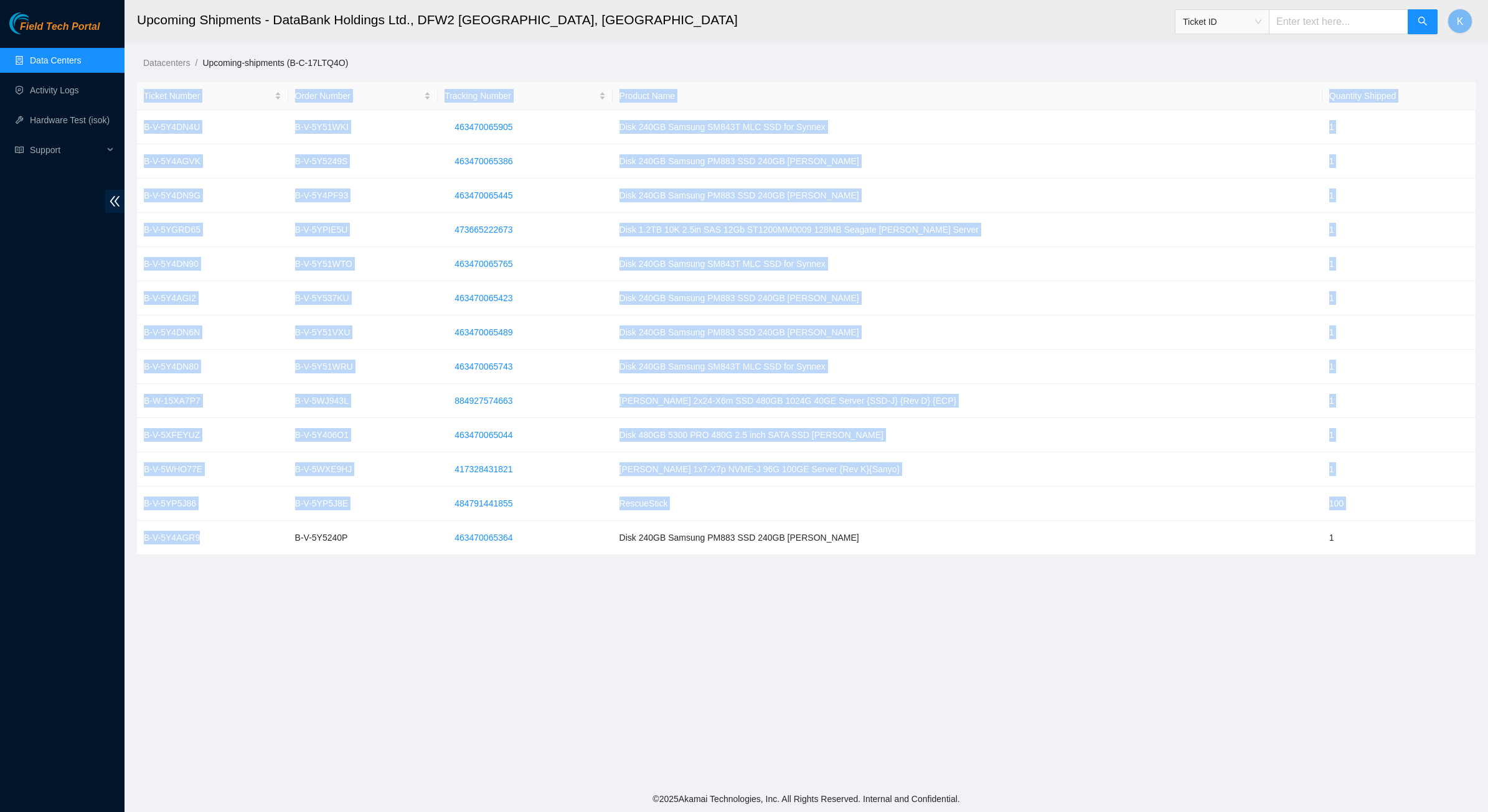
drag, startPoint x: 882, startPoint y: 593, endPoint x: 602, endPoint y: 717, distance: 306.2
click at [556, 698] on main "Upcoming Shipments - DataBank Holdings Ltd., DFW2 [GEOGRAPHIC_DATA], [GEOGRAPHI…" at bounding box center [806, 393] width 1363 height 786
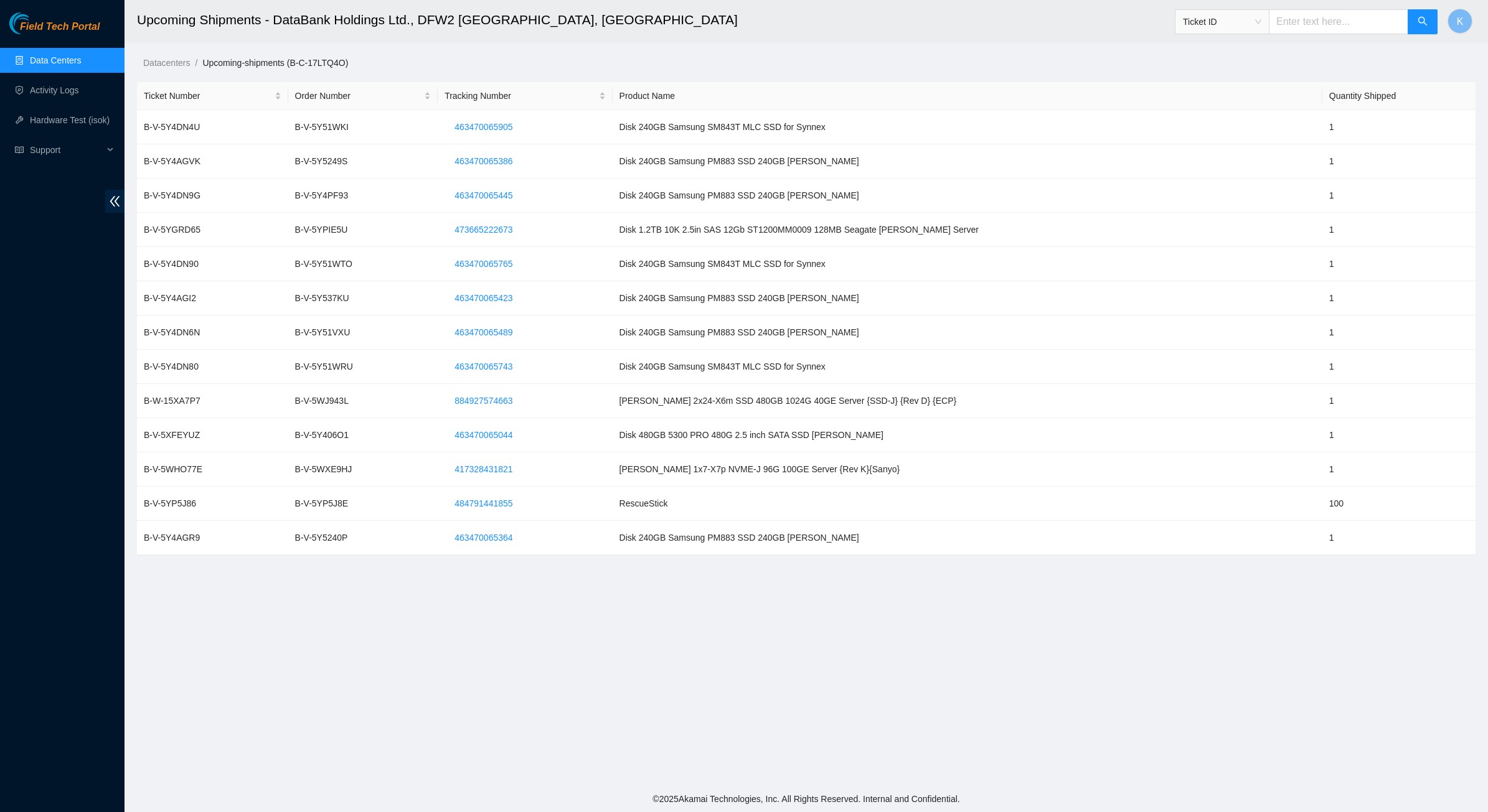
click at [635, 722] on main "Upcoming Shipments - DataBank Holdings Ltd., DFW2 [GEOGRAPHIC_DATA], [GEOGRAPHI…" at bounding box center [806, 393] width 1363 height 786
click at [608, 600] on main "Upcoming Shipments - DataBank Holdings Ltd., DFW2 [GEOGRAPHIC_DATA], [GEOGRAPHI…" at bounding box center [806, 393] width 1363 height 786
click at [512, 504] on span "484791441855" at bounding box center [483, 503] width 58 height 14
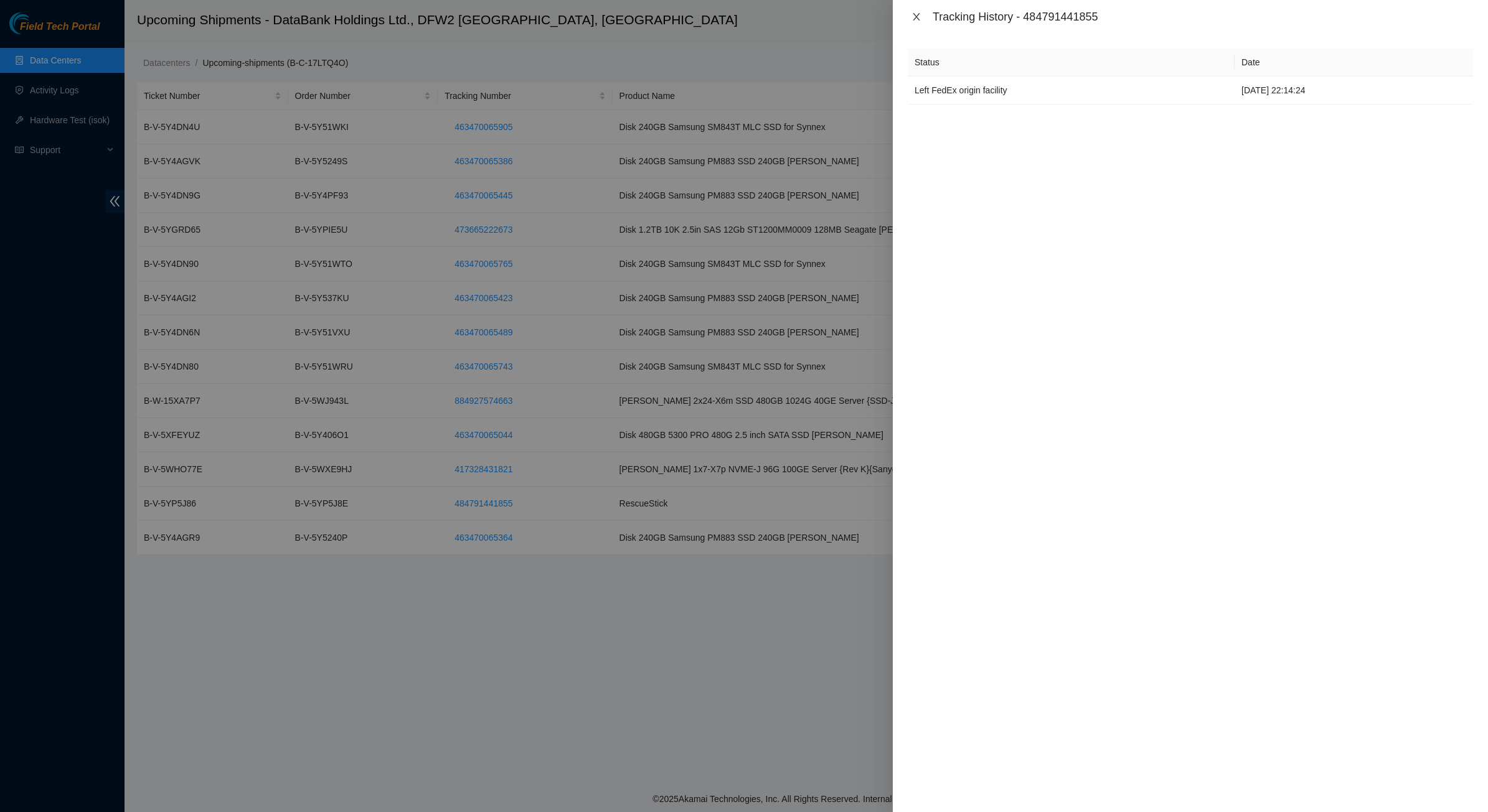
click at [915, 16] on icon "close" at bounding box center [916, 16] width 7 height 7
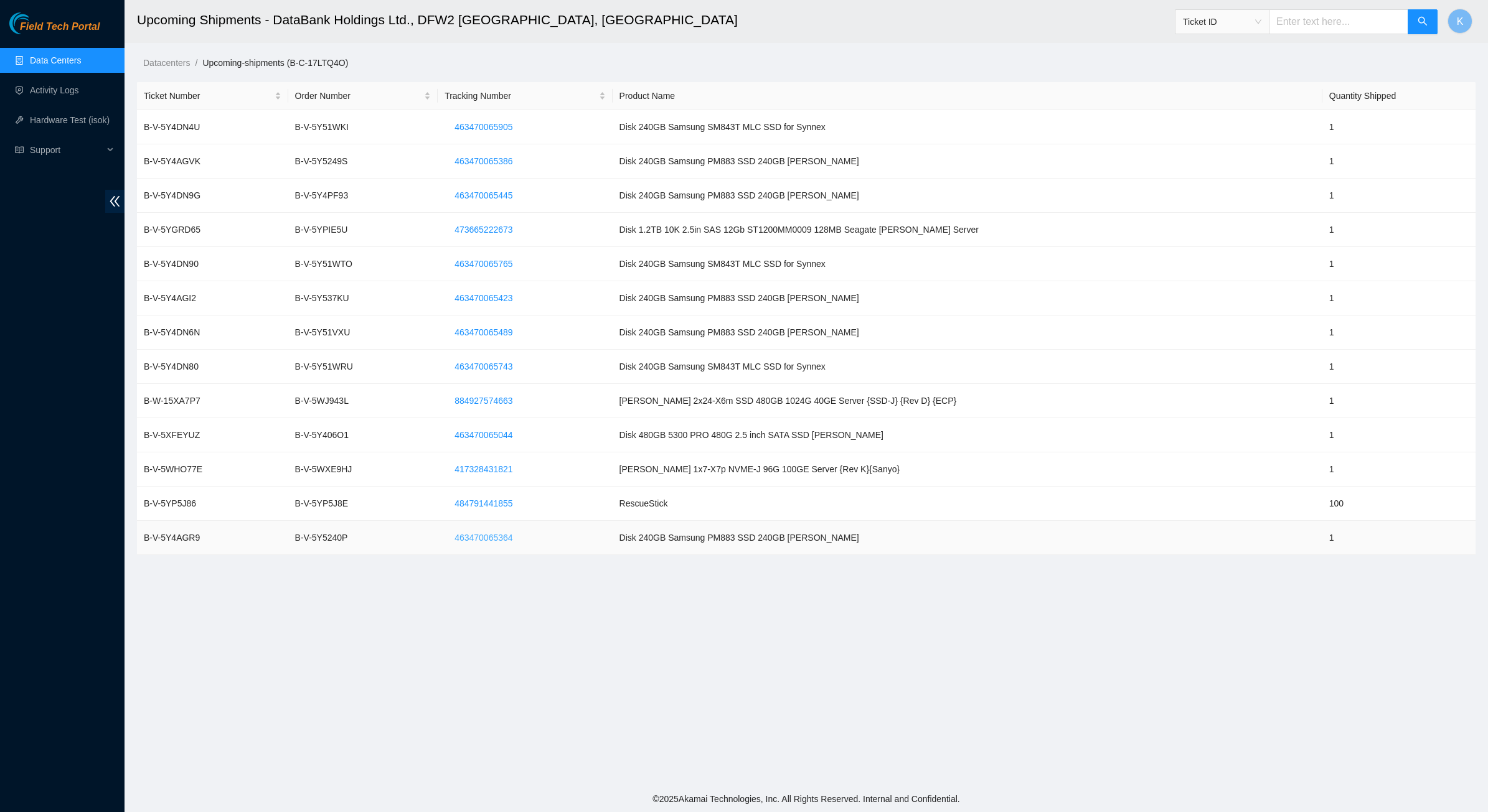
click at [509, 529] on button "463470065364" at bounding box center [483, 538] width 78 height 20
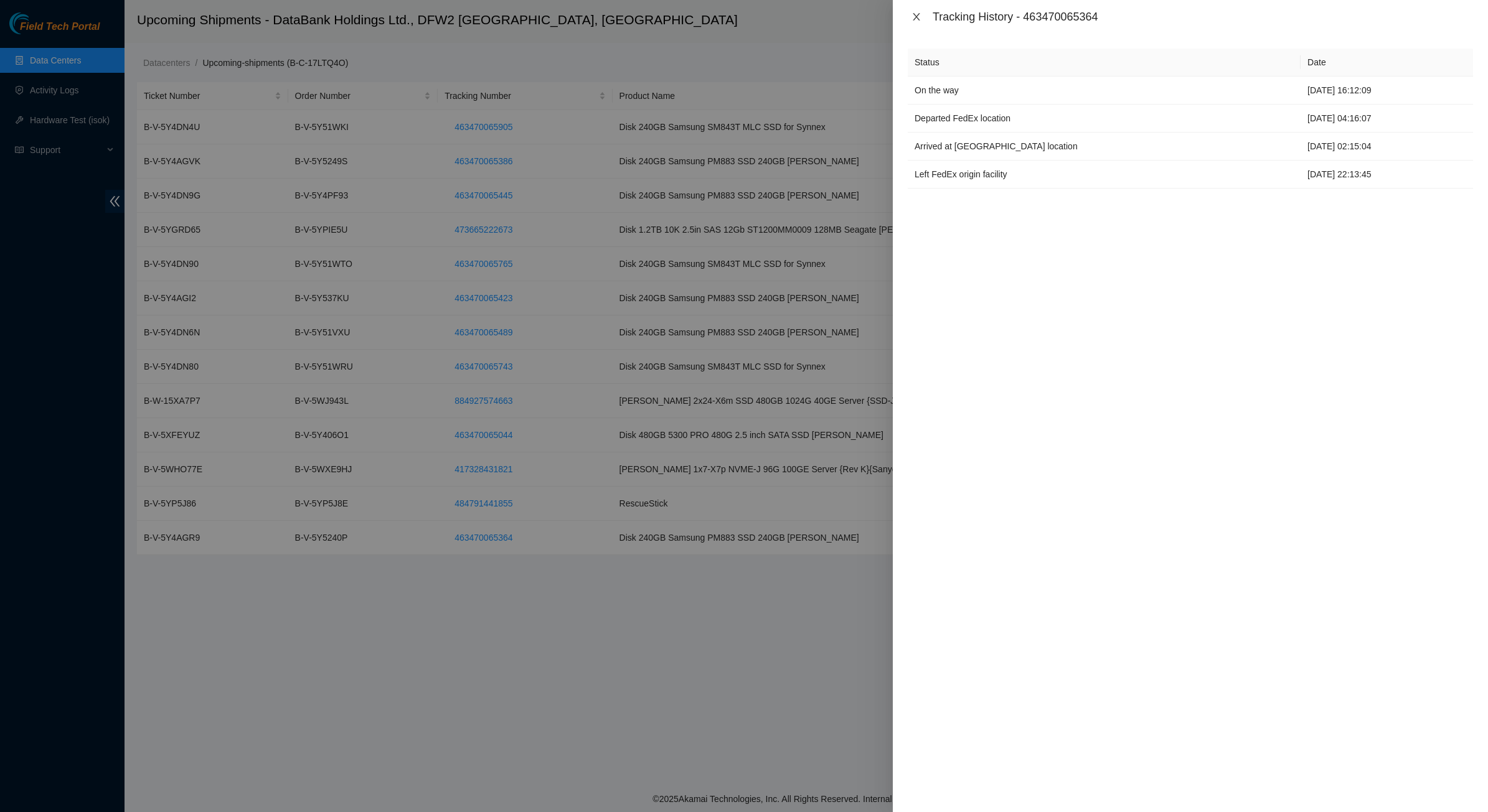
click at [915, 20] on icon "close" at bounding box center [916, 17] width 10 height 10
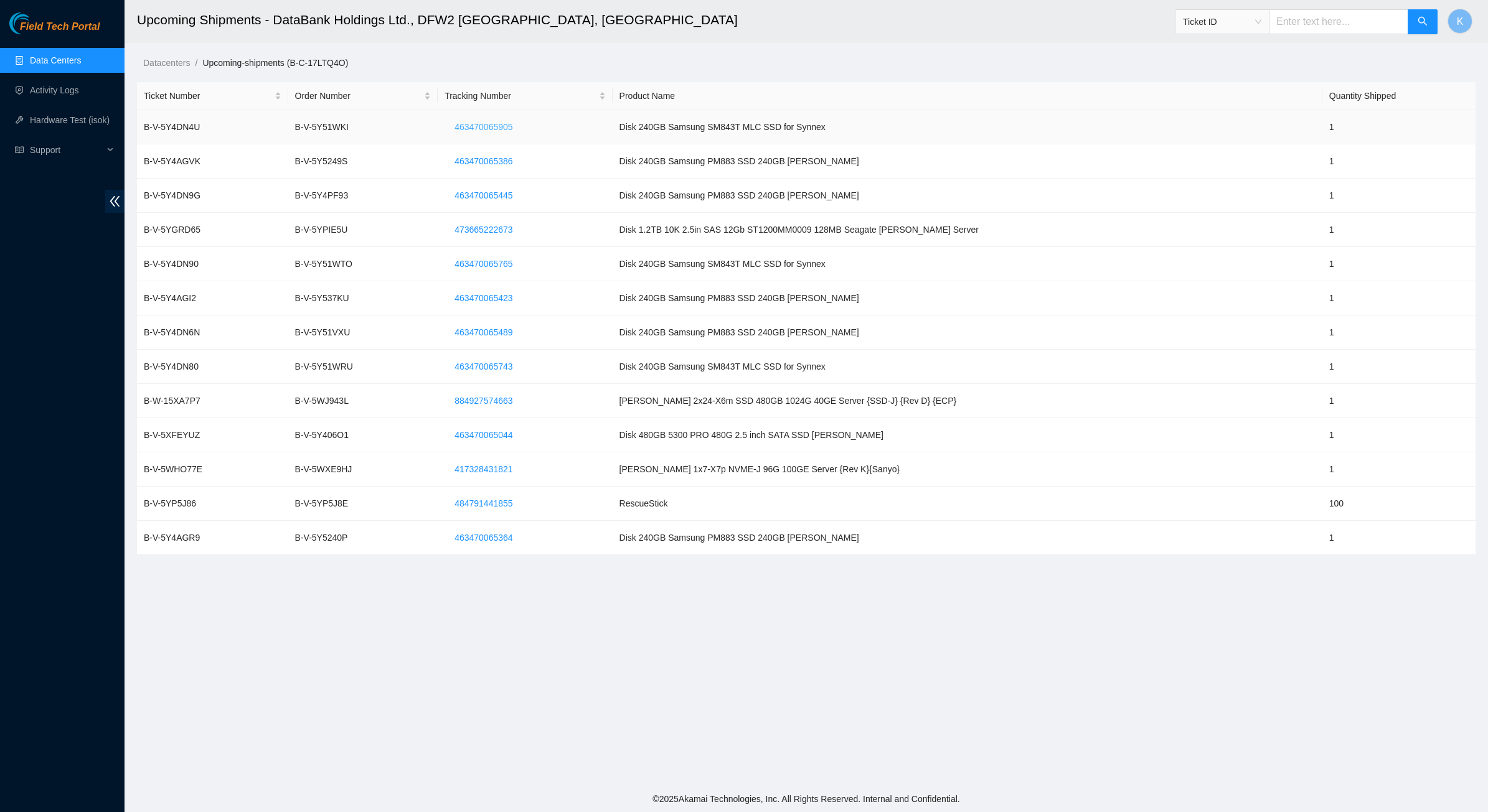
click at [511, 129] on span "463470065905" at bounding box center [483, 127] width 58 height 14
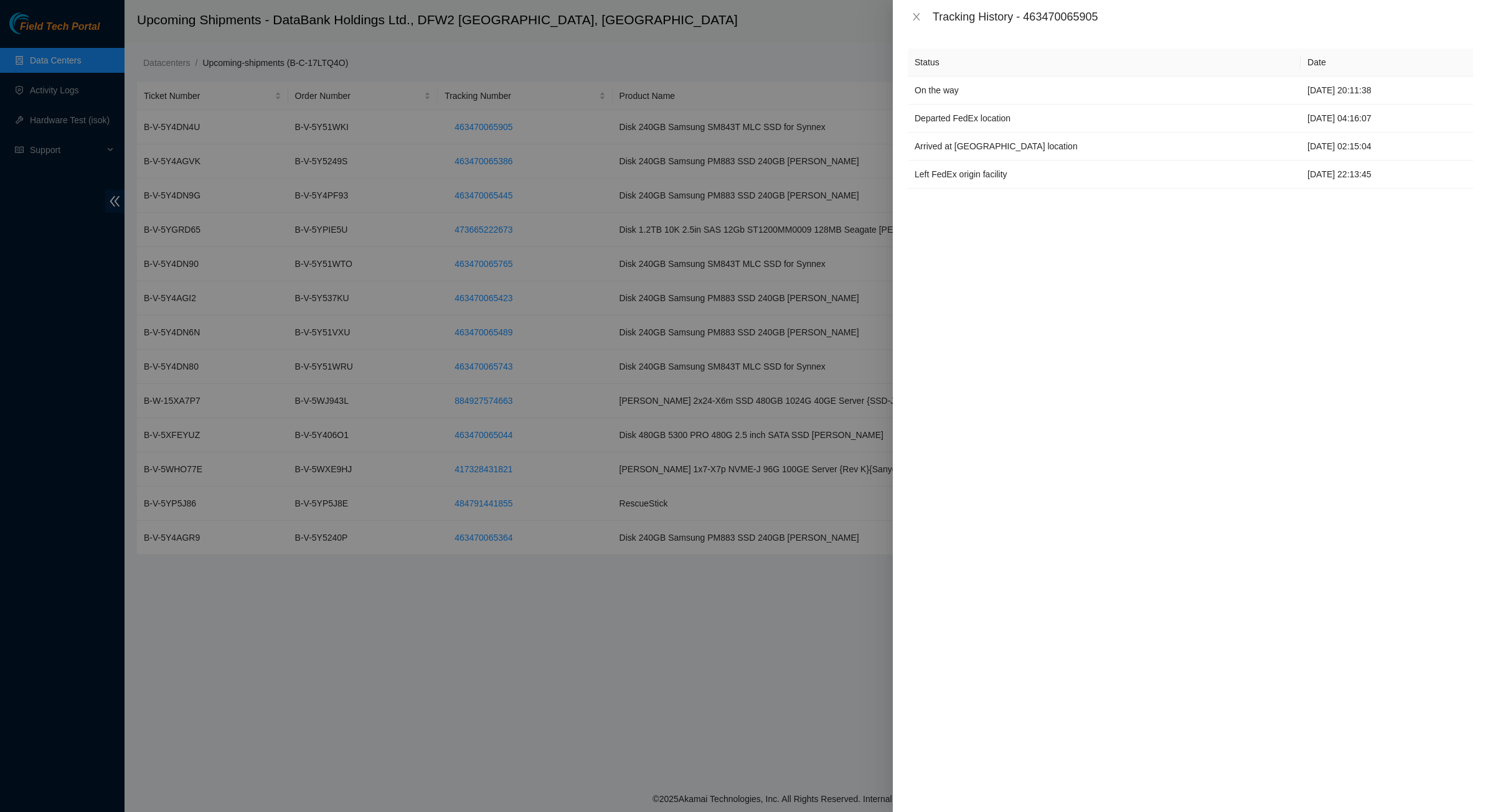
click at [917, 25] on div "Tracking History - 463470065905" at bounding box center [1190, 16] width 595 height 34
click at [917, 17] on icon "close" at bounding box center [916, 16] width 7 height 7
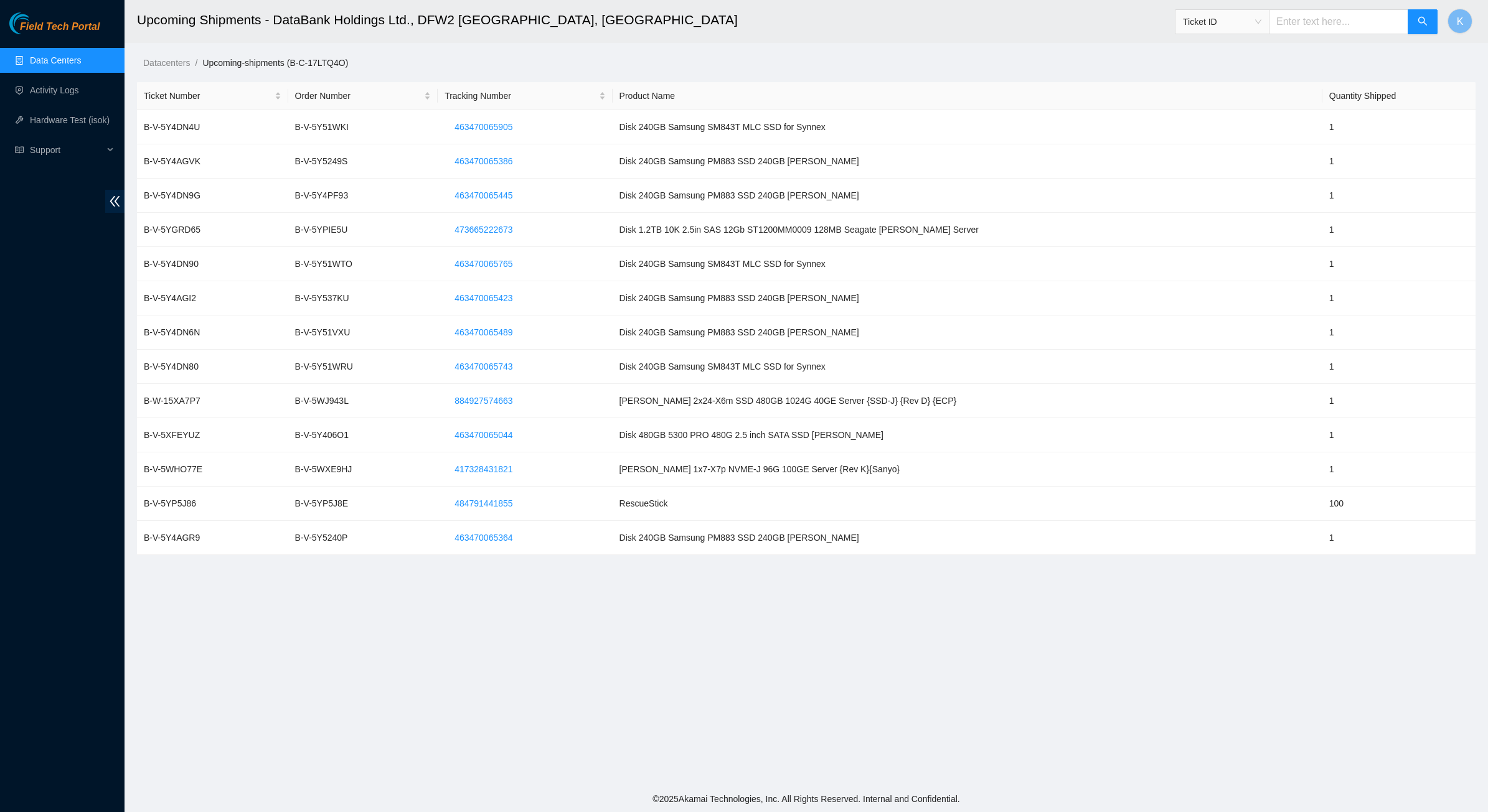
click at [30, 60] on link "Data Centers" at bounding box center [55, 60] width 51 height 10
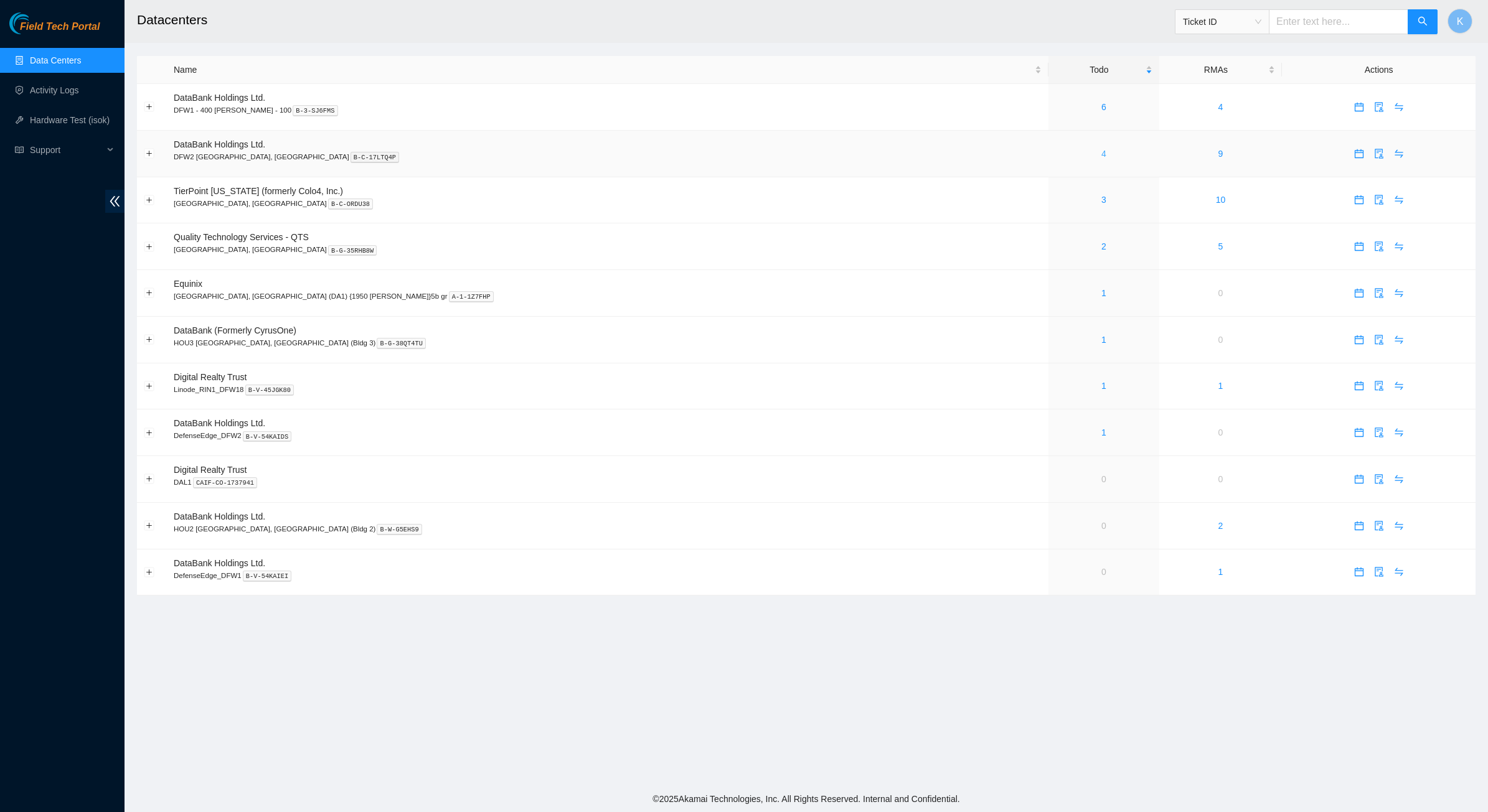
click at [1055, 154] on div "4" at bounding box center [1103, 153] width 97 height 14
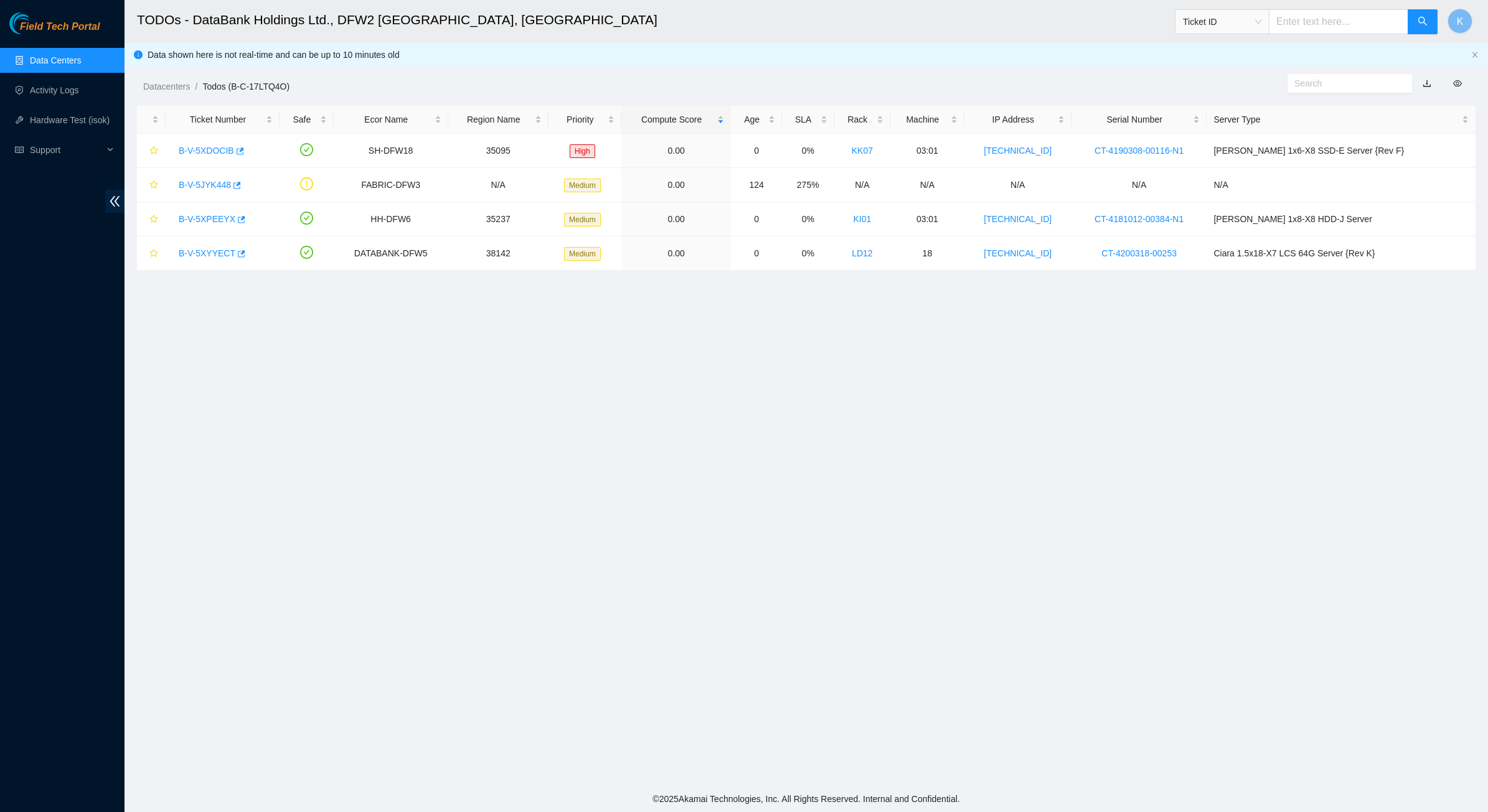
click at [64, 55] on link "Data Centers" at bounding box center [55, 60] width 51 height 10
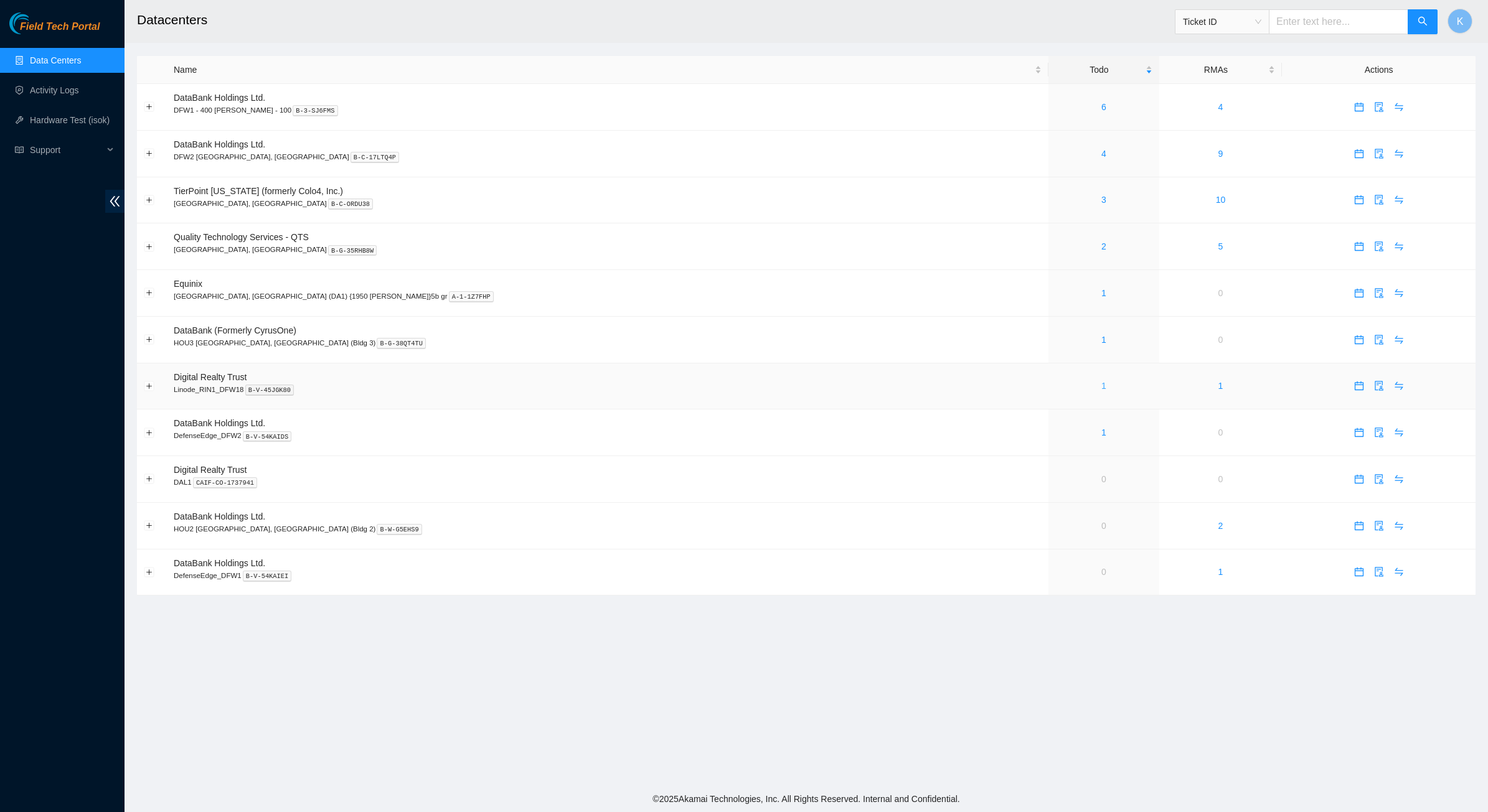
click at [1102, 391] on link "1" at bounding box center [1104, 386] width 5 height 10
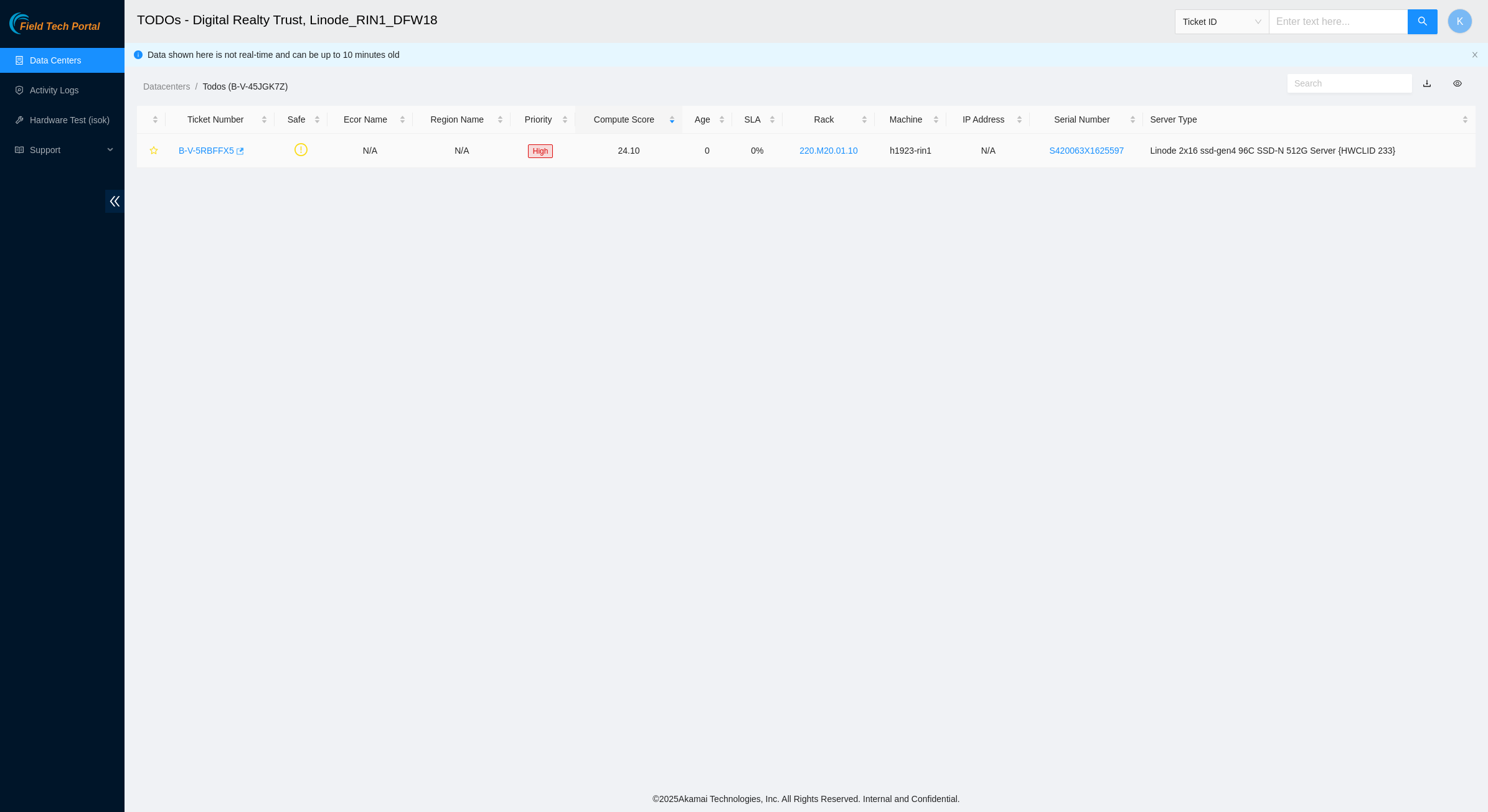
click at [238, 147] on icon "button" at bounding box center [239, 151] width 9 height 9
click at [321, 240] on main "TODOs - Digital Realty Trust, Linode_RIN1_DFW18 Ticket ID K Data shown here is …" at bounding box center [806, 393] width 1363 height 786
click at [1066, 277] on main "TODOs - Digital Realty Trust, Linode_RIN1_DFW18 Ticket ID K Data shown here is …" at bounding box center [806, 393] width 1363 height 786
drag, startPoint x: 547, startPoint y: 228, endPoint x: 537, endPoint y: 221, distance: 12.2
click at [547, 228] on main "TODOs - Digital Realty Trust, Linode_RIN1_DFW18 Ticket ID K Data shown here is …" at bounding box center [806, 393] width 1363 height 786
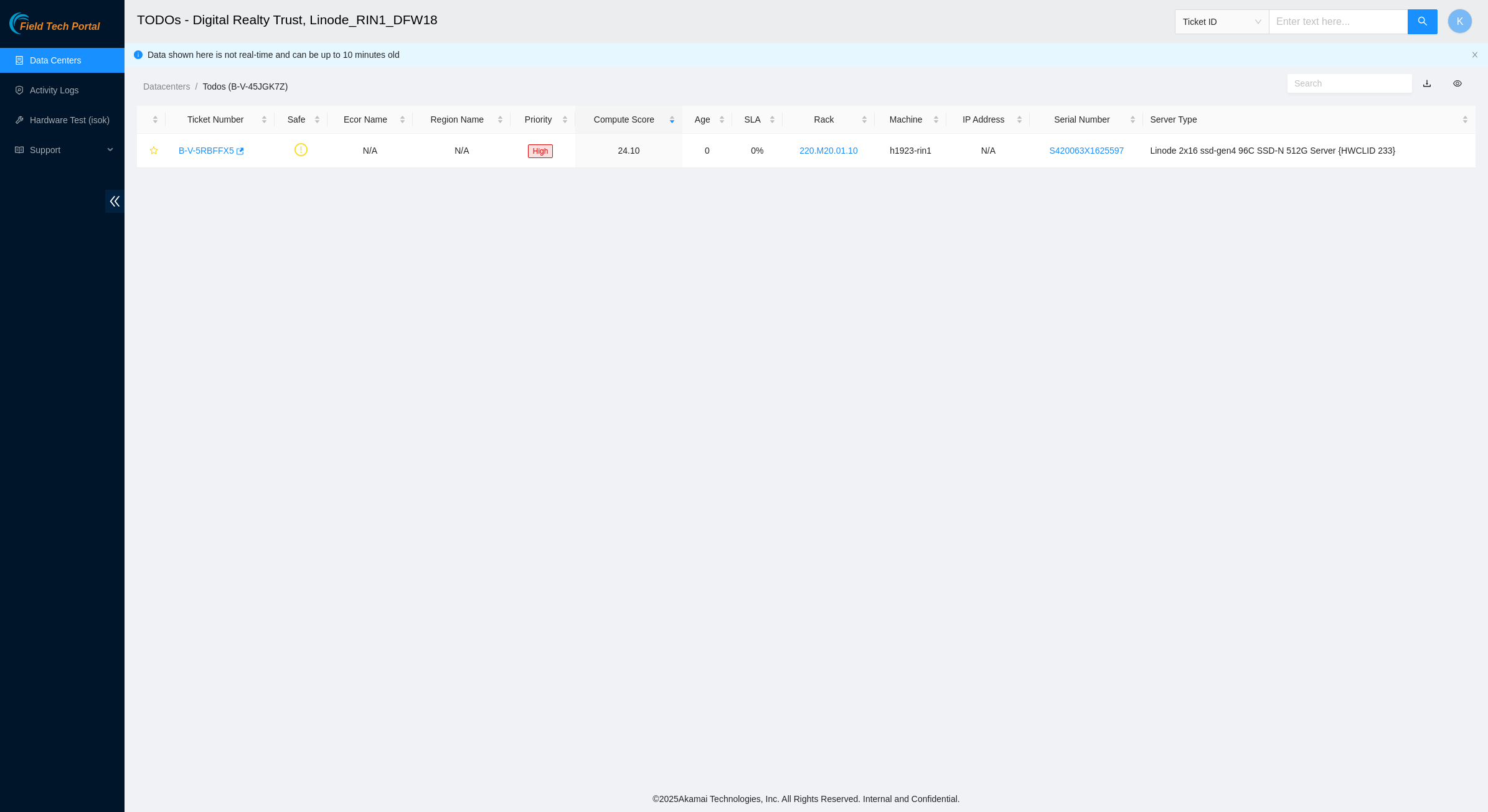
click at [346, 466] on main "TODOs - Digital Realty Trust, Linode_RIN1_DFW18 Ticket ID K Data shown here is …" at bounding box center [806, 393] width 1363 height 786
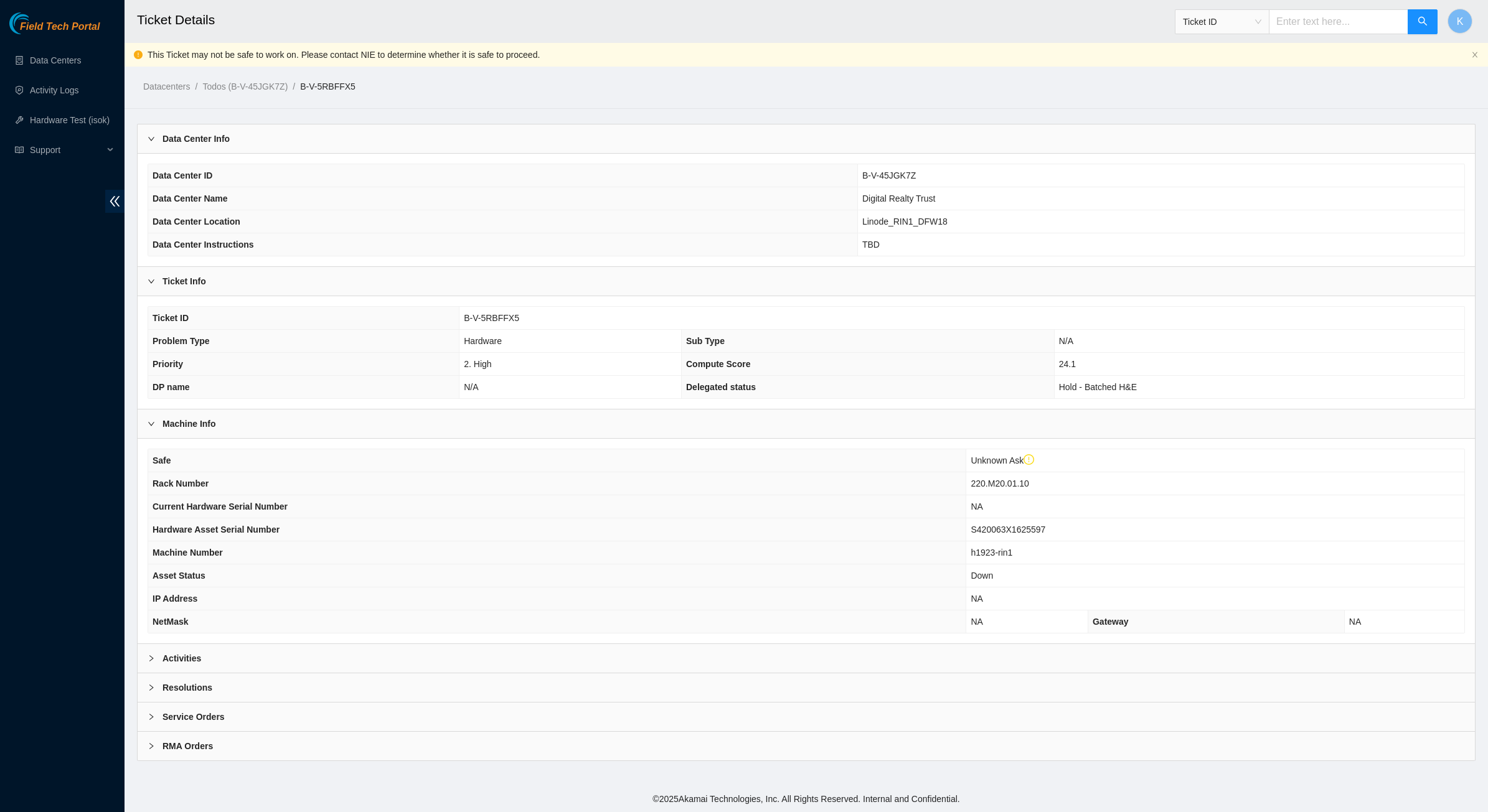
click at [190, 665] on b "Activities" at bounding box center [182, 658] width 39 height 14
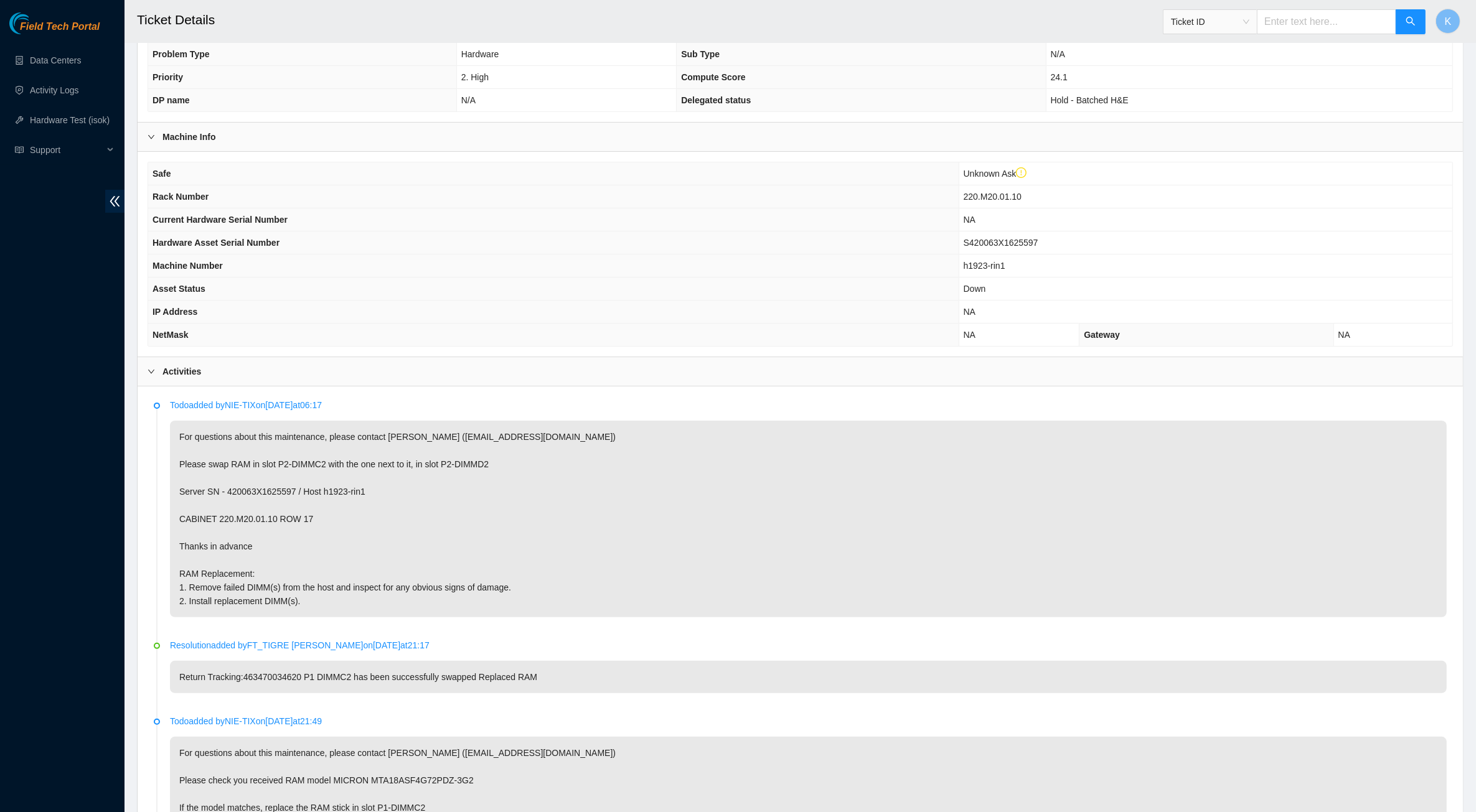
scroll to position [311, 0]
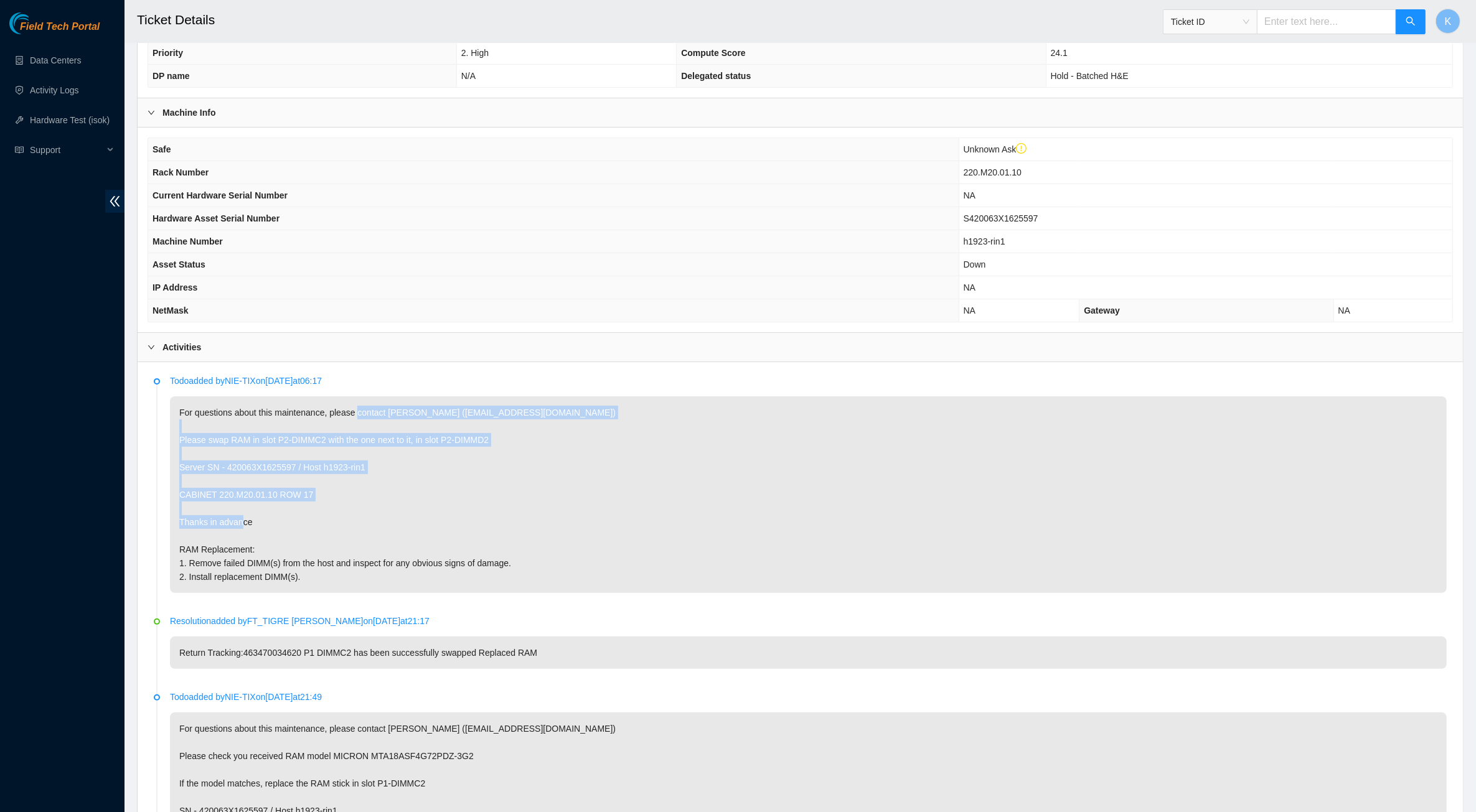
drag, startPoint x: 371, startPoint y: 504, endPoint x: 374, endPoint y: 523, distance: 19.2
click at [374, 523] on p "For questions about this maintenance, please contact Reyner Arce Elizondo (rarc…" at bounding box center [808, 494] width 1277 height 197
drag, startPoint x: 374, startPoint y: 523, endPoint x: 271, endPoint y: 470, distance: 115.8
click at [271, 470] on p "For questions about this maintenance, please contact Reyner Arce Elizondo (rarc…" at bounding box center [808, 494] width 1277 height 197
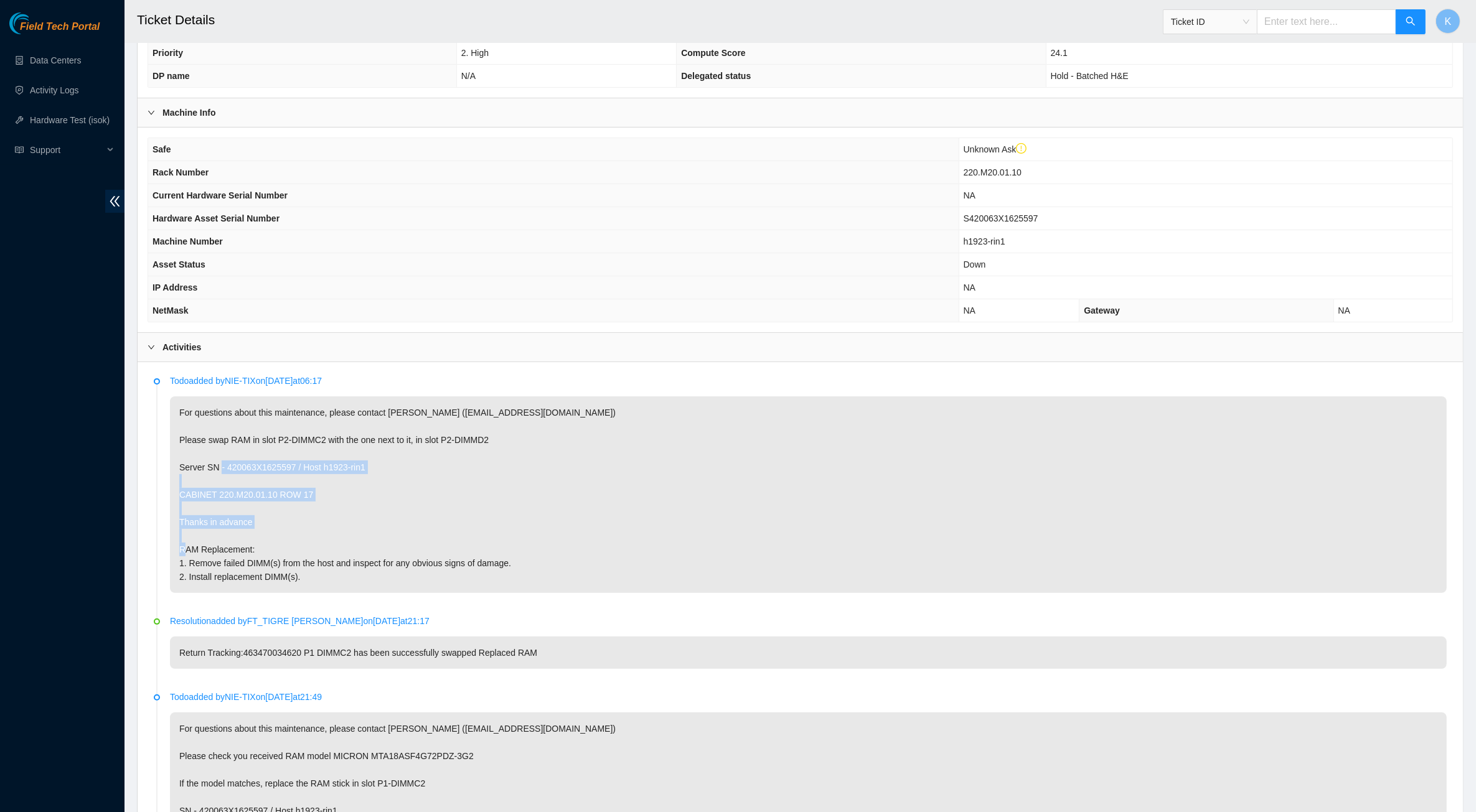
click at [271, 470] on p "For questions about this maintenance, please contact Reyner Arce Elizondo (rarc…" at bounding box center [808, 494] width 1277 height 197
drag, startPoint x: 271, startPoint y: 470, endPoint x: 387, endPoint y: 565, distance: 149.9
click at [387, 565] on p "For questions about this maintenance, please contact Reyner Arce Elizondo (rarc…" at bounding box center [808, 494] width 1277 height 197
click at [387, 565] on p "For questions about this maintenance, please contact Reyner Arce Elizondo (rarc…" at bounding box center [808, 494] width 1277 height 197
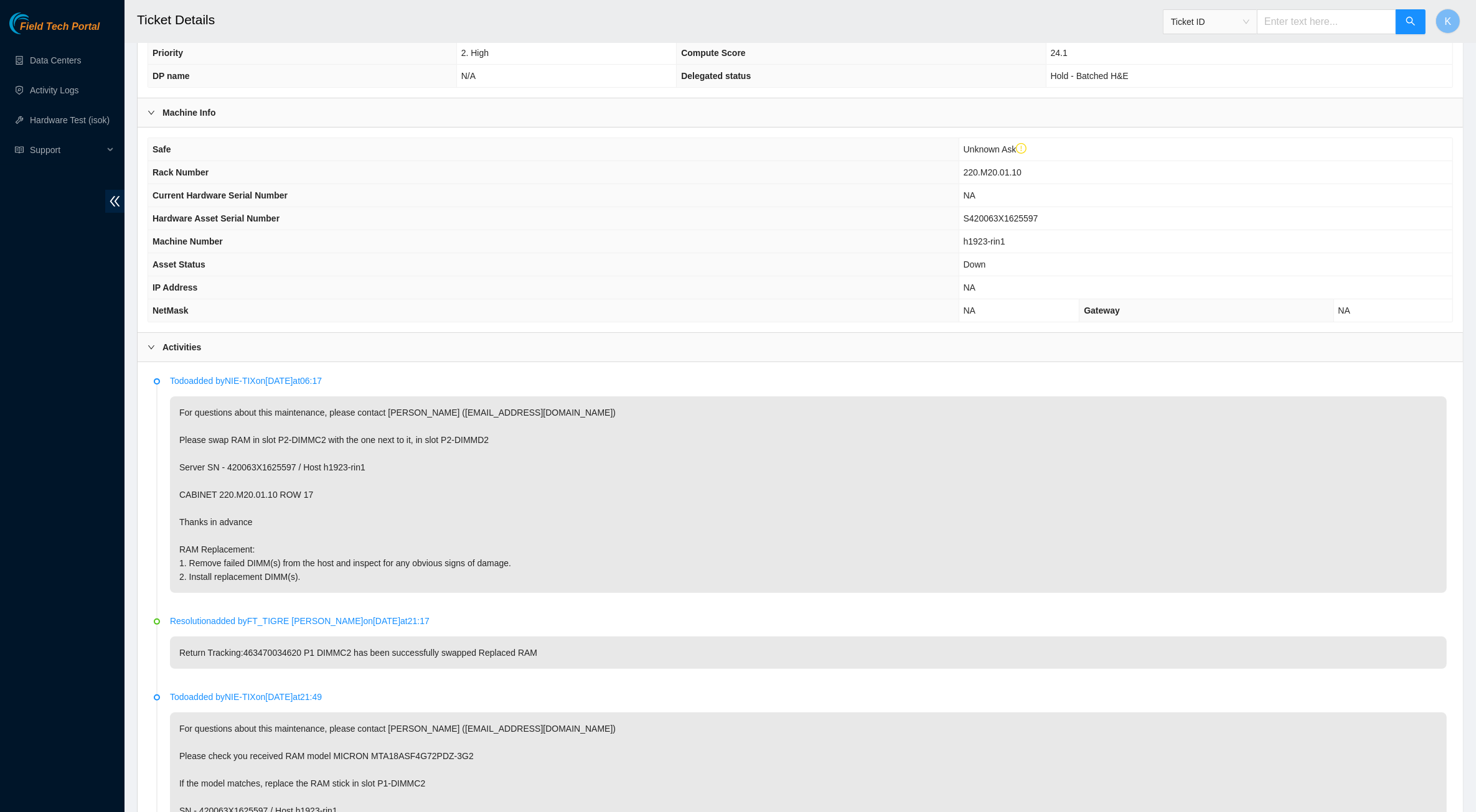
scroll to position [389, 0]
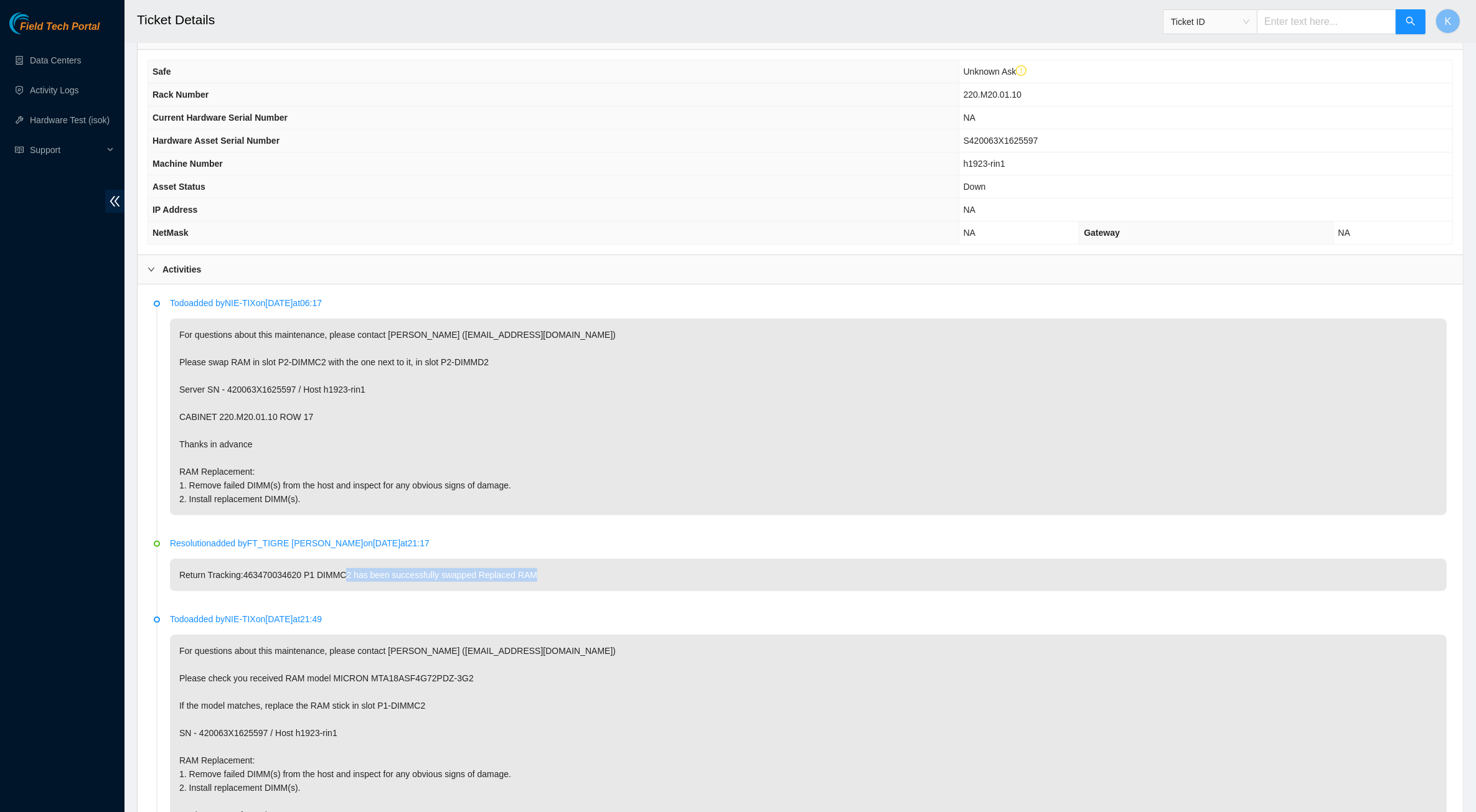
drag, startPoint x: 339, startPoint y: 568, endPoint x: 574, endPoint y: 604, distance: 237.7
click at [574, 604] on li "Resolution added by FT_TIGRE ANTHONY on 2025-07-23 at 21:17 Return Tracking:463…" at bounding box center [800, 579] width 1293 height 76
drag, startPoint x: 313, startPoint y: 452, endPoint x: 252, endPoint y: 409, distance: 74.6
click at [268, 421] on ul "Todo added by NIE-TIX on 2025-10-14 at 06:17 For questions about this maintenan…" at bounding box center [800, 778] width 1293 height 954
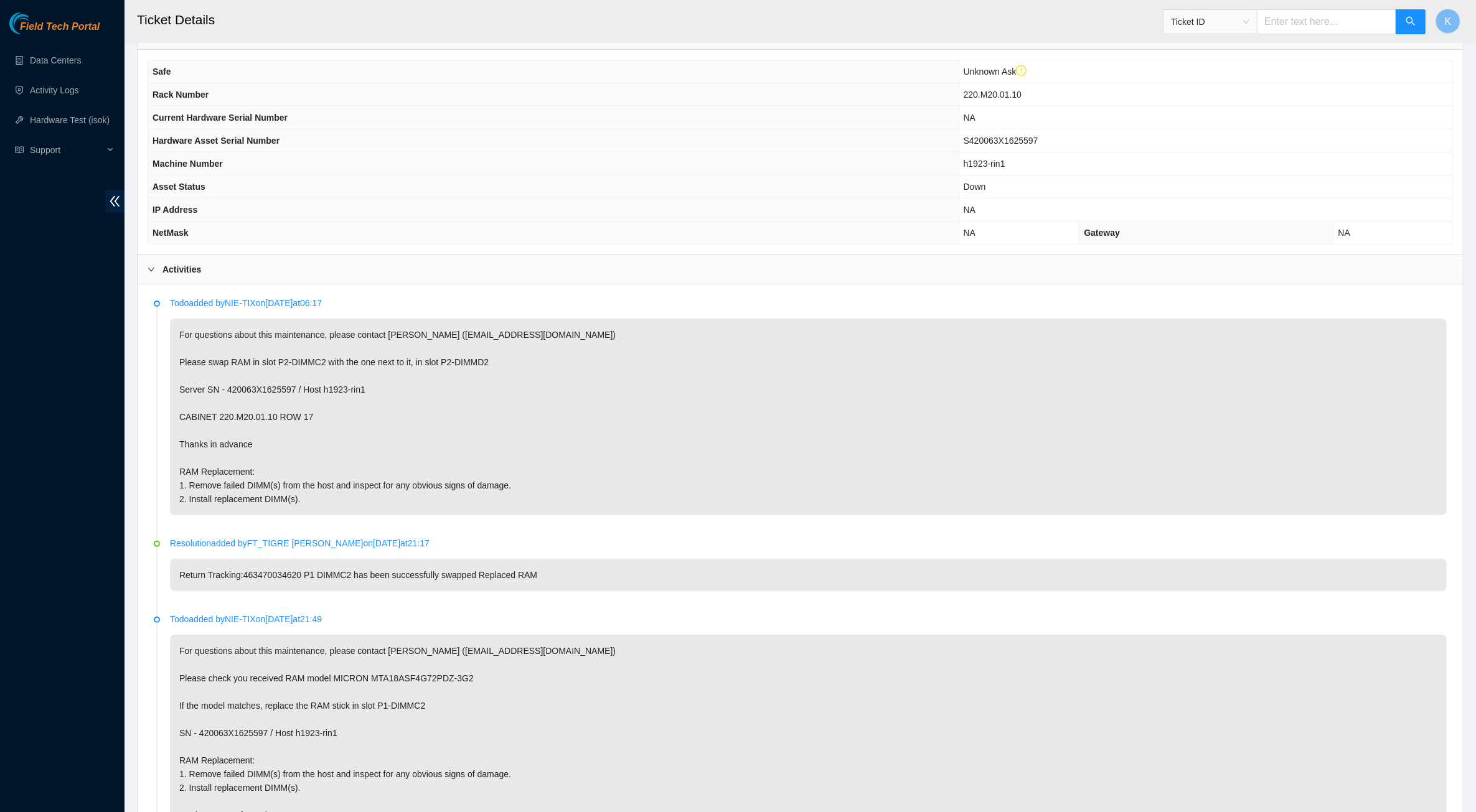
click at [213, 377] on p "For questions about this maintenance, please contact Reyner Arce Elizondo (rarc…" at bounding box center [808, 416] width 1277 height 197
click at [236, 343] on p "For questions about this maintenance, please contact Reyner Arce Elizondo (rarc…" at bounding box center [808, 416] width 1277 height 197
drag, startPoint x: 256, startPoint y: 351, endPoint x: 331, endPoint y: 376, distance: 79.1
click at [330, 376] on p "For questions about this maintenance, please contact Reyner Arce Elizondo (rarc…" at bounding box center [808, 416] width 1277 height 197
click at [331, 376] on p "For questions about this maintenance, please contact Reyner Arce Elizondo (rarc…" at bounding box center [808, 416] width 1277 height 197
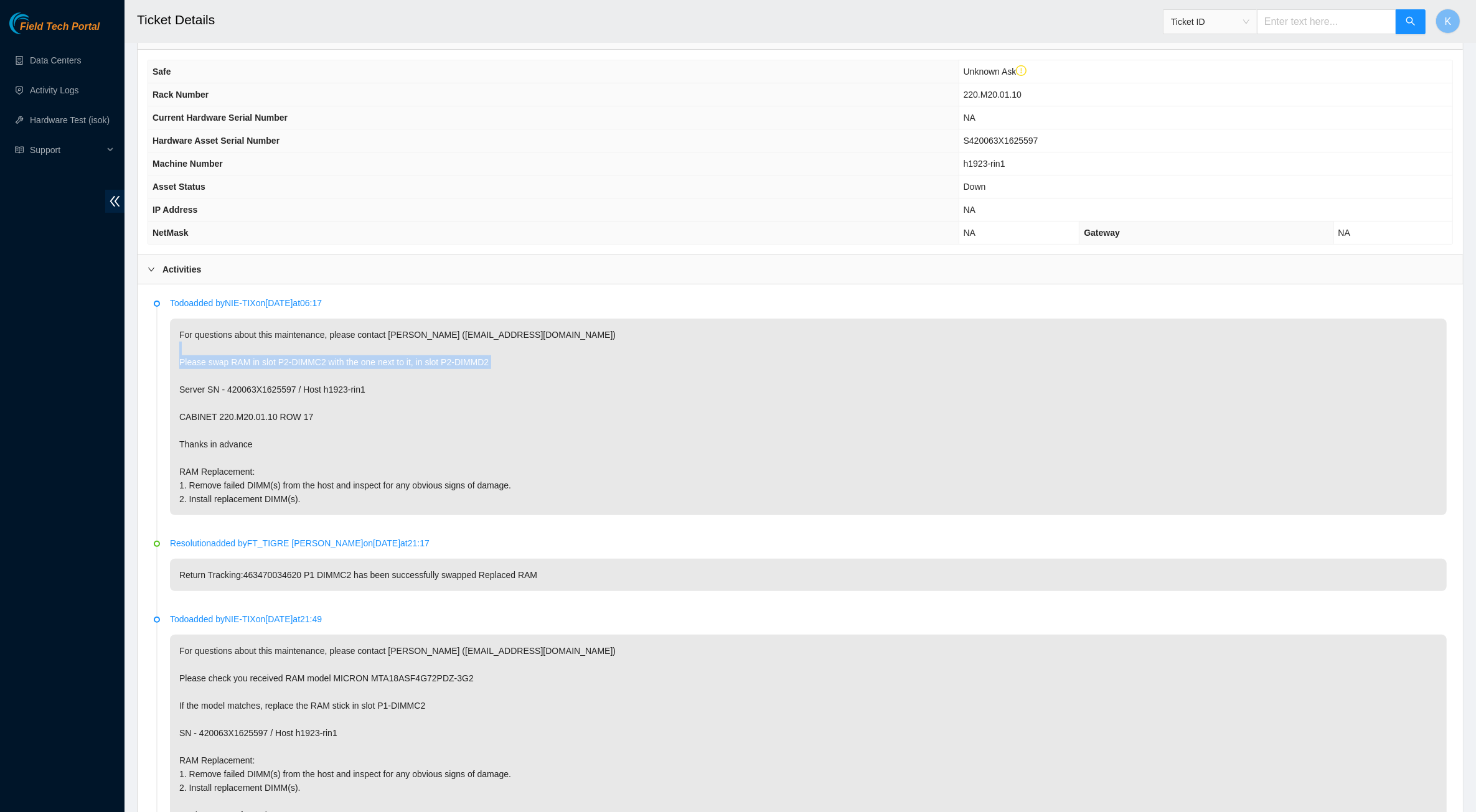
click at [344, 364] on p "For questions about this maintenance, please contact Reyner Arce Elizondo (rarc…" at bounding box center [808, 416] width 1277 height 197
click at [473, 363] on p "For questions about this maintenance, please contact Reyner Arce Elizondo (rarc…" at bounding box center [808, 416] width 1277 height 197
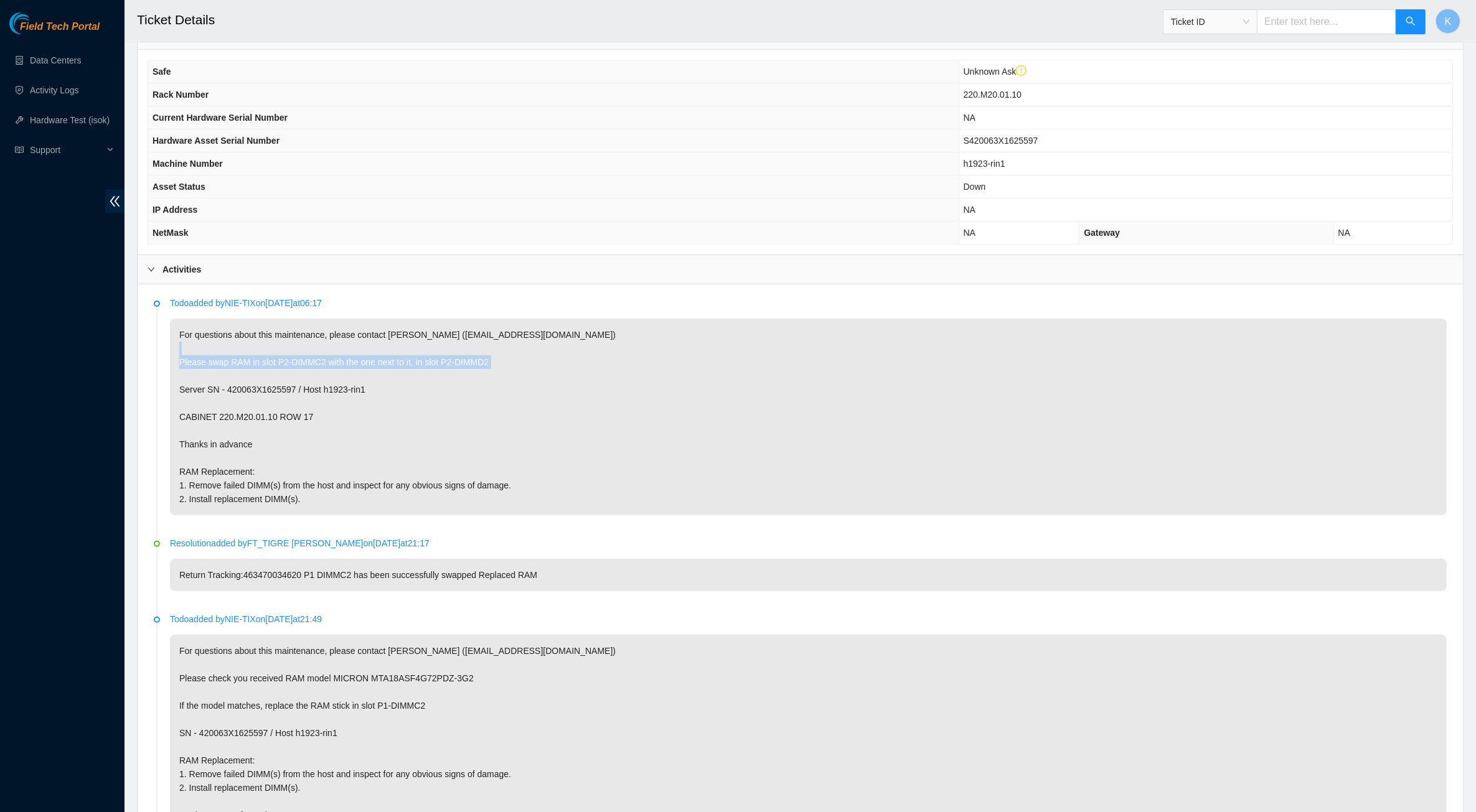
click at [404, 380] on p "For questions about this maintenance, please contact Reyner Arce Elizondo (rarc…" at bounding box center [808, 416] width 1277 height 197
click at [344, 390] on p "For questions about this maintenance, please contact Reyner Arce Elizondo (rarc…" at bounding box center [808, 416] width 1277 height 197
click at [228, 442] on p "For questions about this maintenance, please contact Reyner Arce Elizondo (rarc…" at bounding box center [808, 416] width 1277 height 197
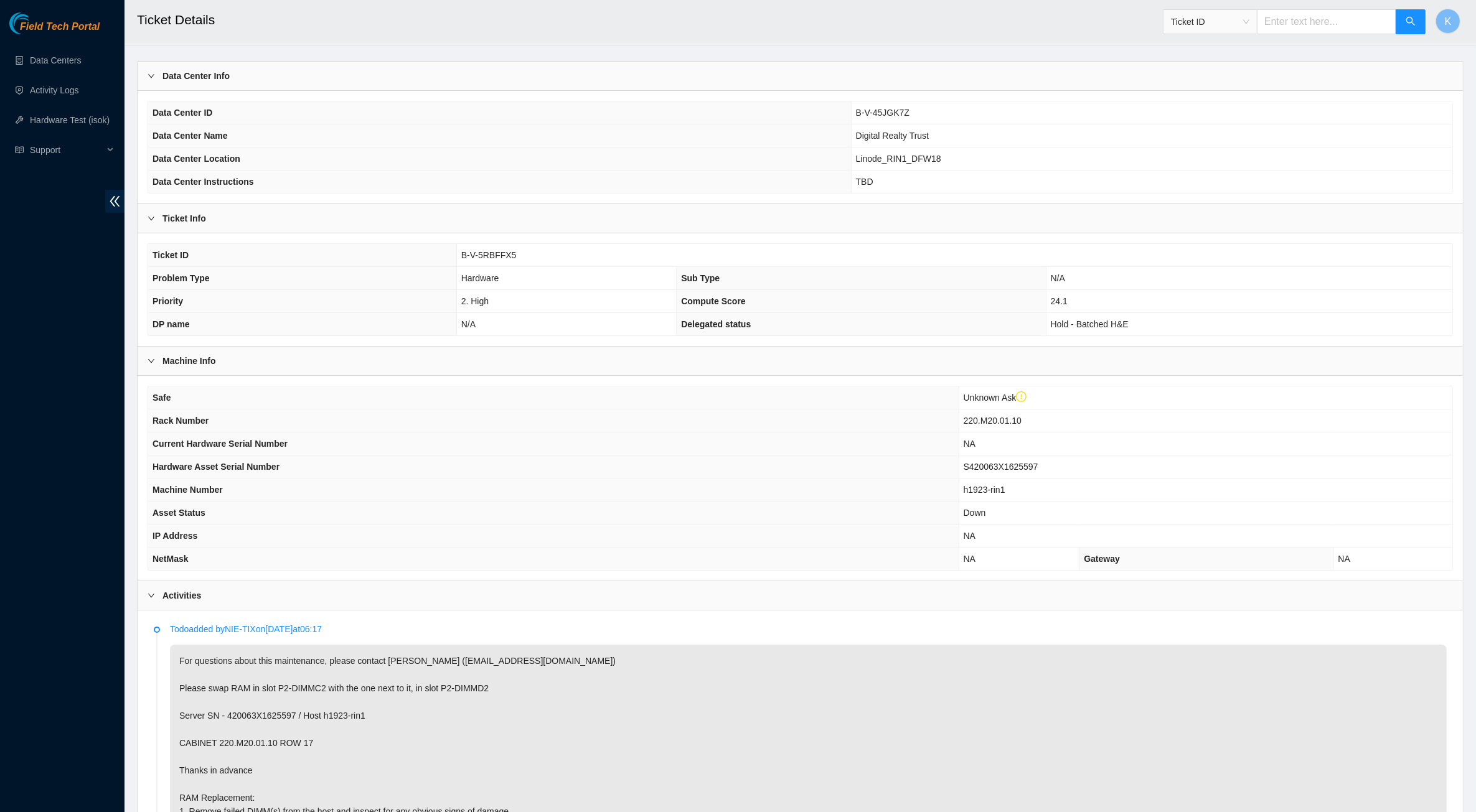
scroll to position [0, 0]
